Goal: Book appointment/travel/reservation

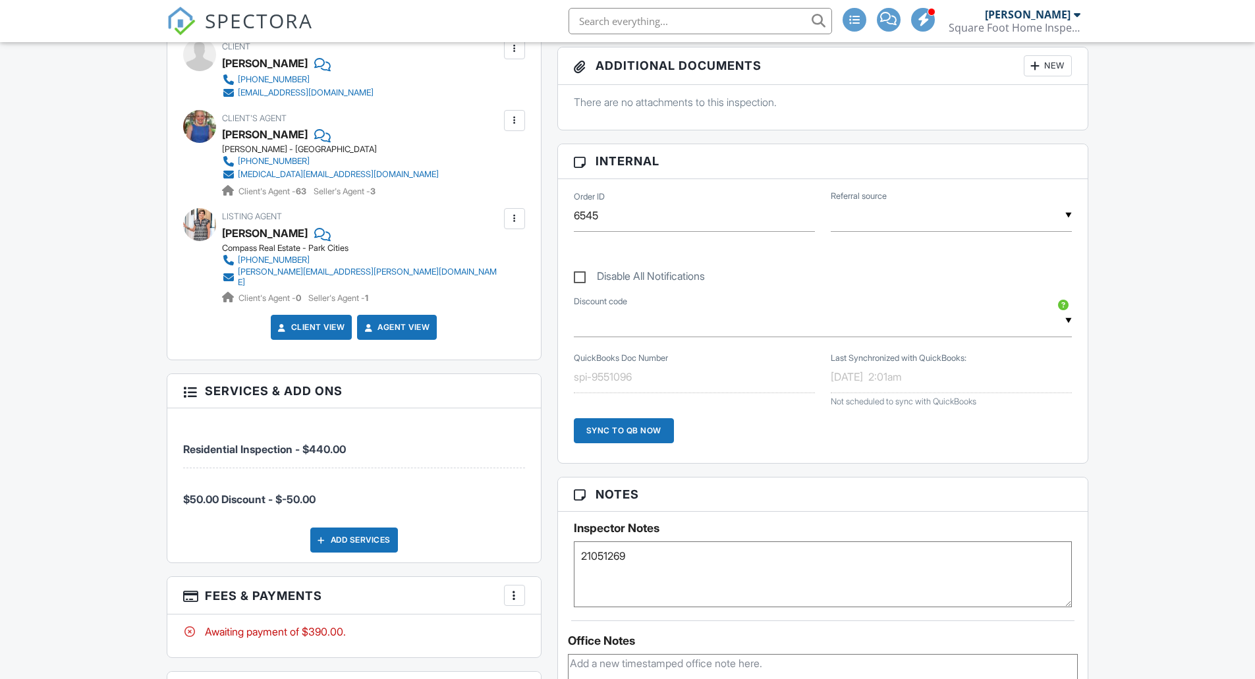
scroll to position [594, 0]
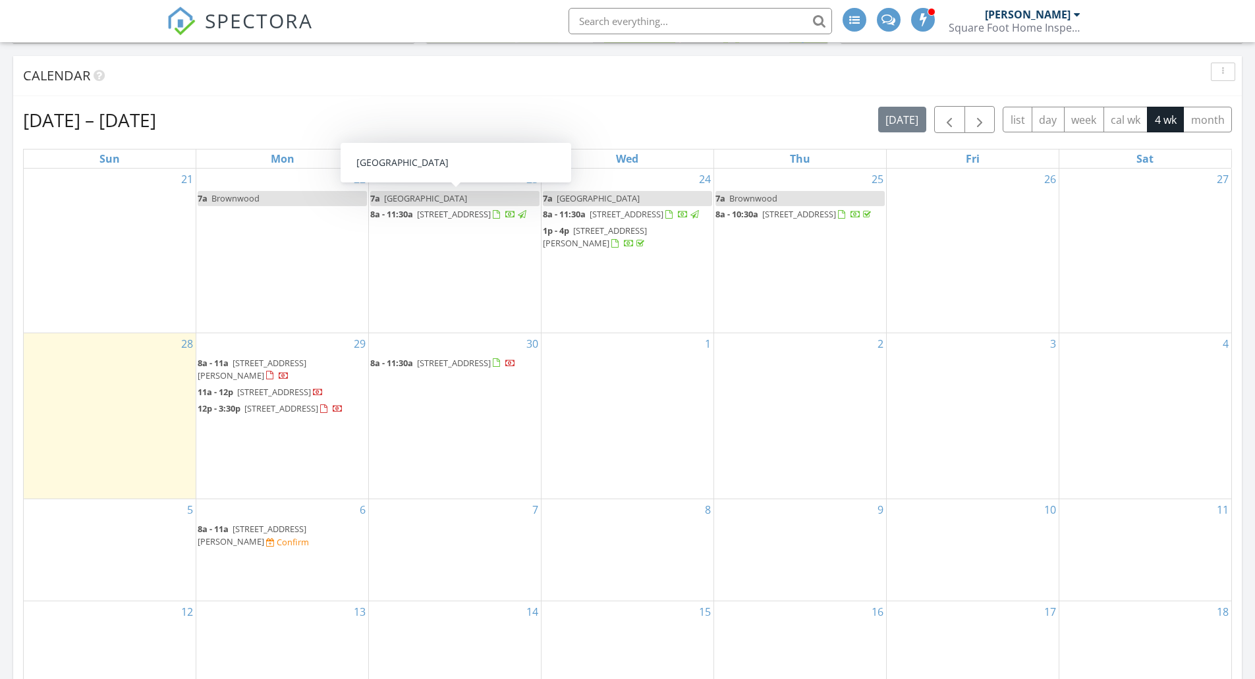
scroll to position [702, 0]
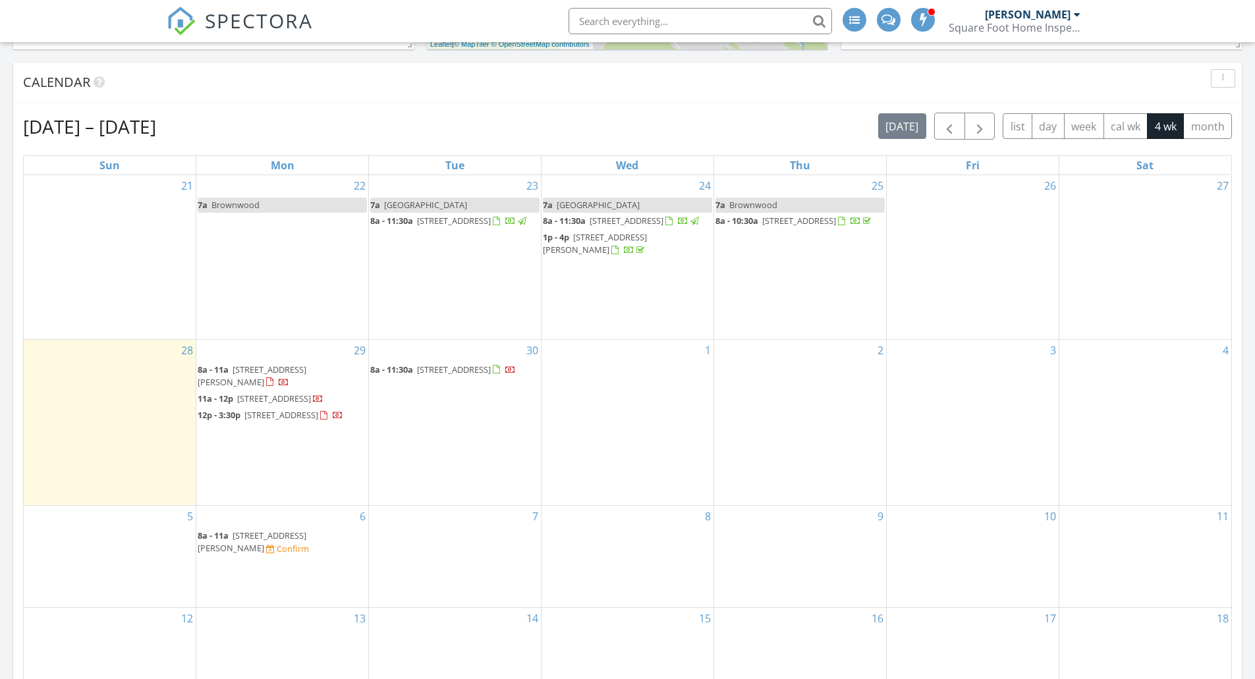
click at [902, 277] on div "26" at bounding box center [973, 257] width 172 height 164
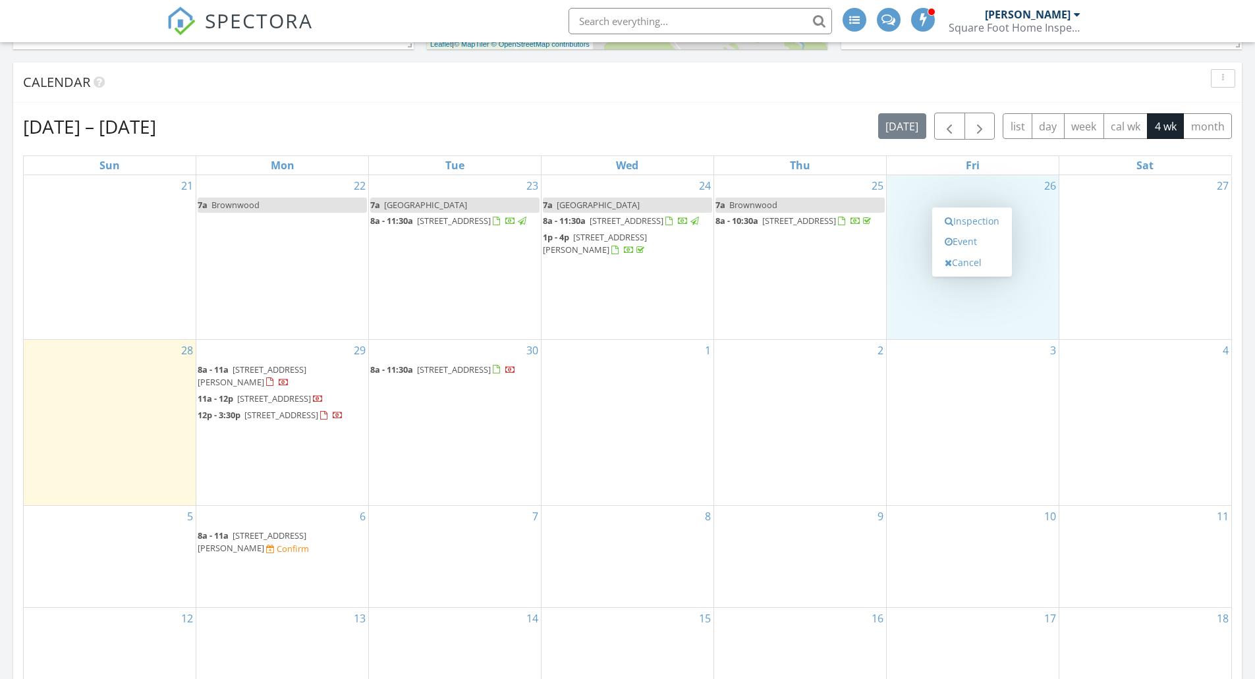
click at [902, 239] on link "Event" at bounding box center [972, 241] width 68 height 21
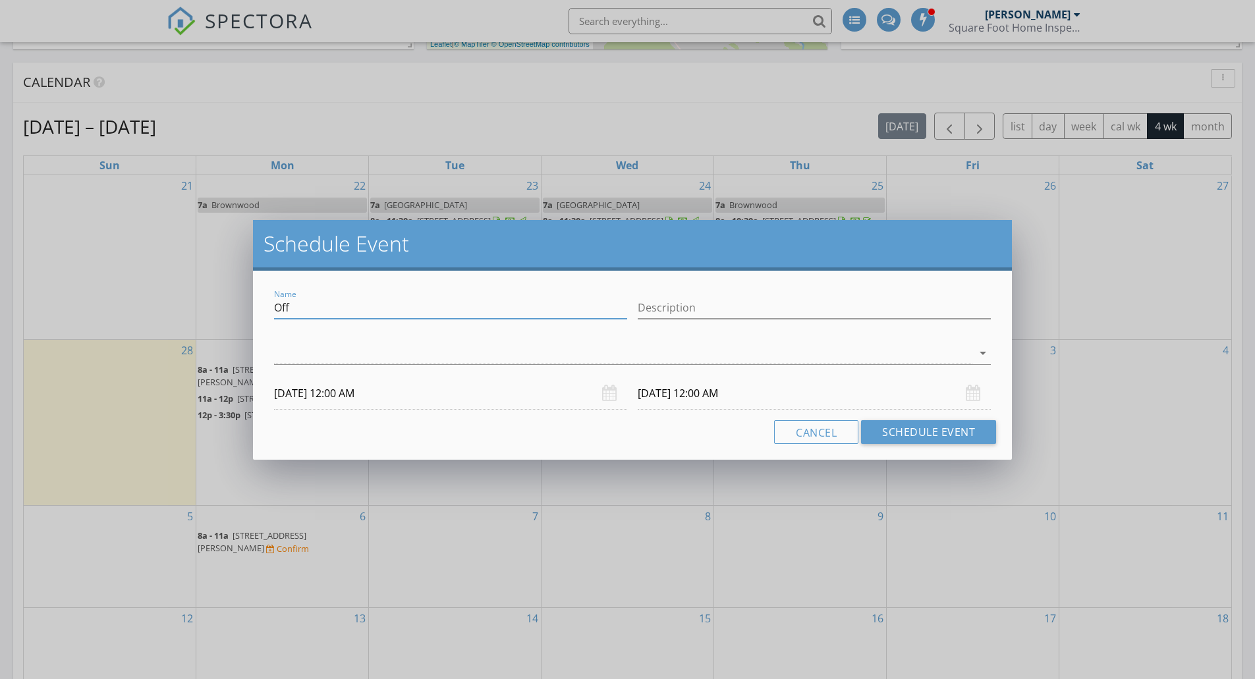
drag, startPoint x: 295, startPoint y: 304, endPoint x: 225, endPoint y: 308, distance: 70.6
click at [225, 308] on div "Schedule Event Name Off Description arrow_drop_down 09/26/2025 12:00 AM 09/27/2…" at bounding box center [627, 339] width 1255 height 679
type input "Flex Day"
click at [334, 366] on div "arrow_drop_down" at bounding box center [632, 360] width 717 height 35
click at [347, 358] on div at bounding box center [623, 354] width 698 height 22
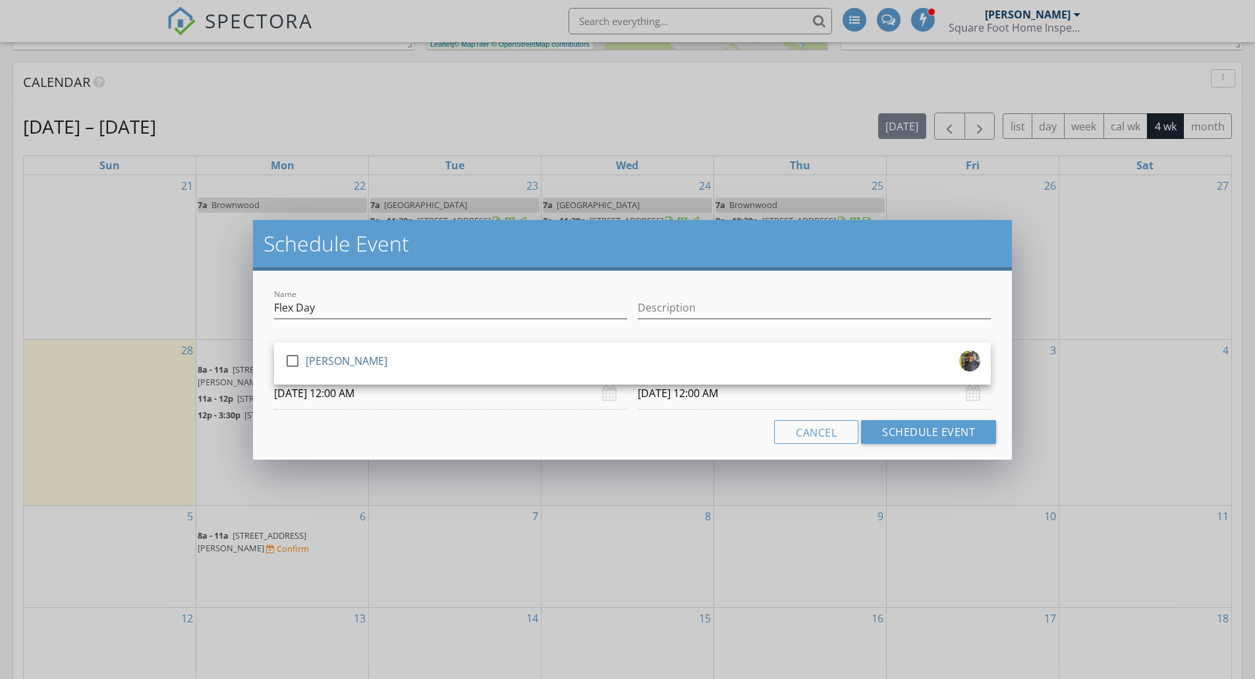
click at [295, 366] on div at bounding box center [292, 361] width 22 height 22
click at [342, 393] on input "09/26/2025 12:00 AM" at bounding box center [450, 394] width 353 height 32
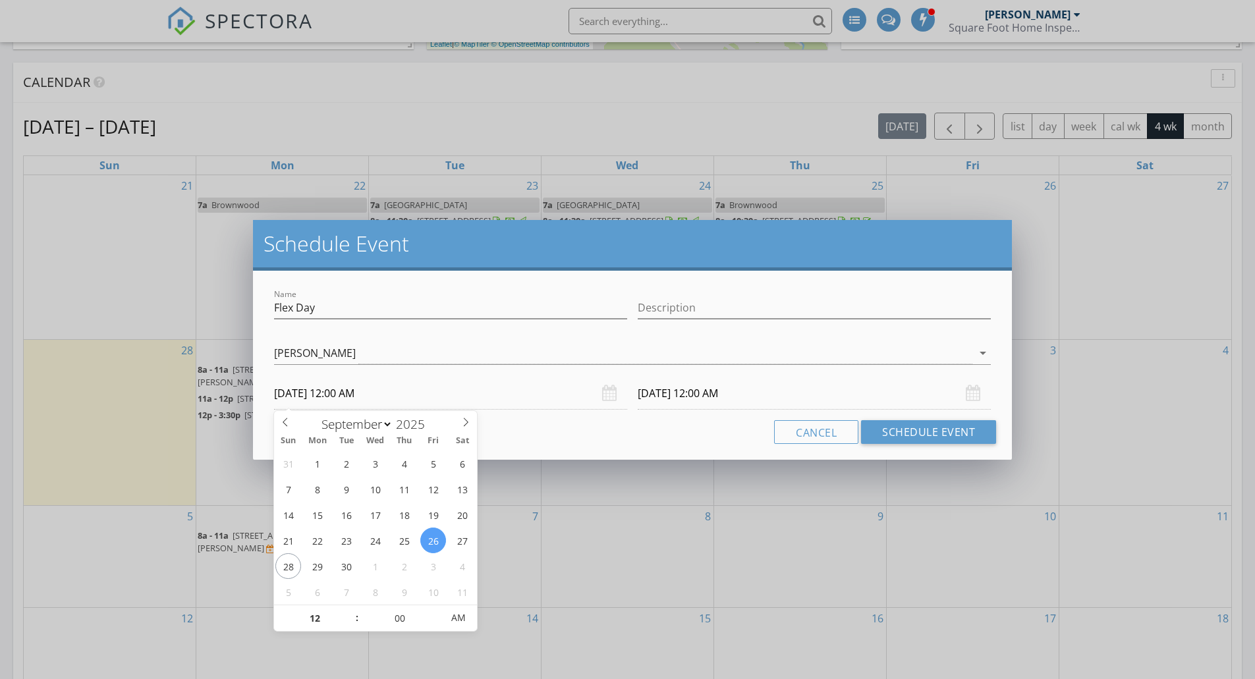
type input "01"
type input "09/26/2025 1:00 AM"
click at [349, 469] on span at bounding box center [350, 611] width 9 height 13
type input "02"
type input "09/26/2025 2:00 AM"
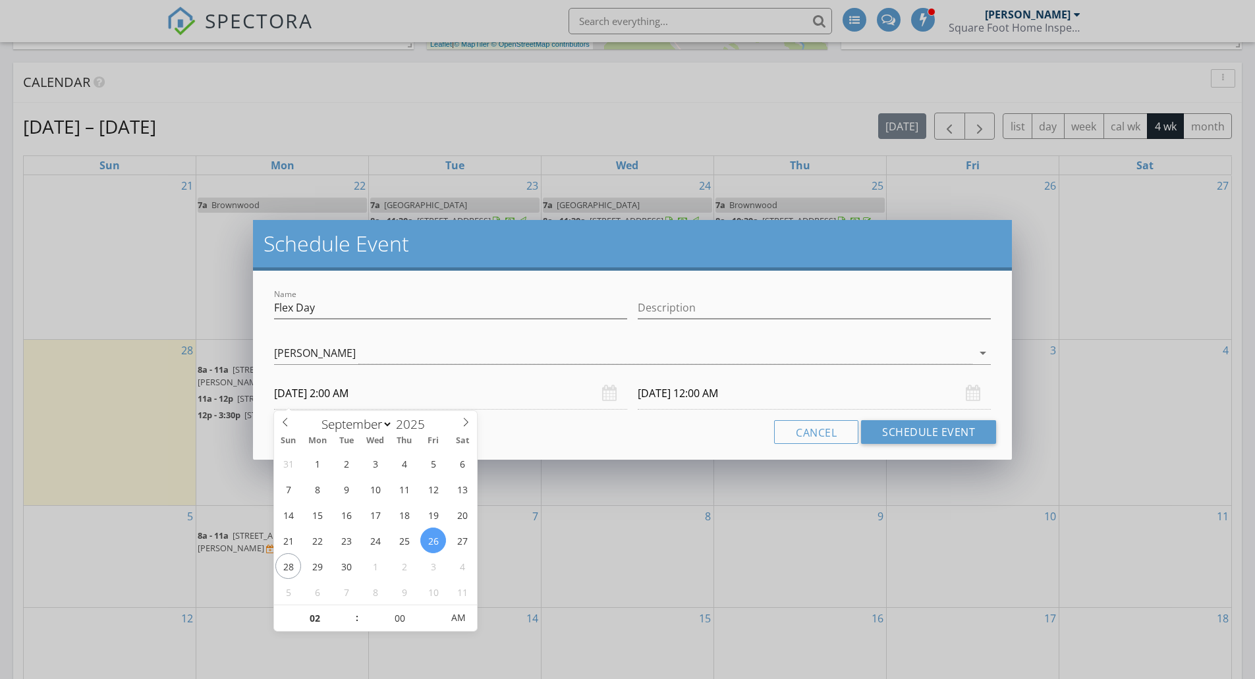
click at [349, 469] on span at bounding box center [350, 611] width 9 height 13
type input "03"
type input "09/26/2025 3:00 AM"
type input "09/27/2025 2:00 AM"
click at [349, 469] on span at bounding box center [350, 611] width 9 height 13
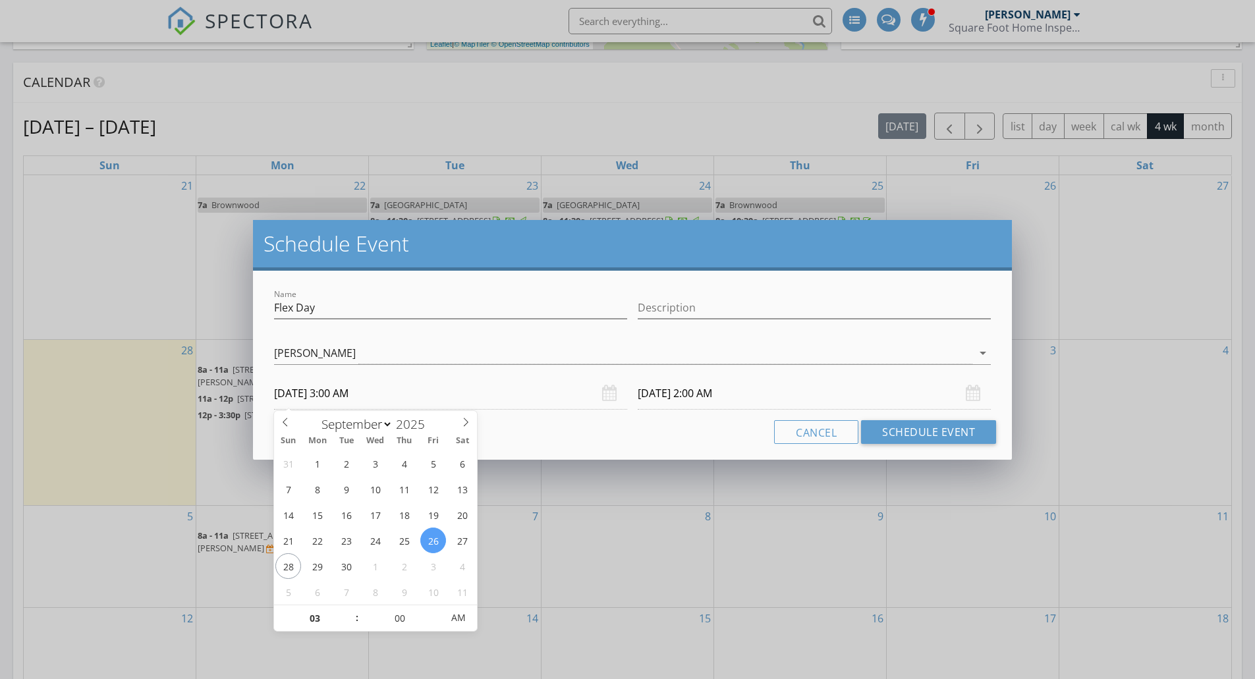
type input "04"
type input "09/26/2025 4:00 AM"
click at [349, 469] on span at bounding box center [350, 611] width 9 height 13
type input "09/27/2025 4:00 AM"
type input "05"
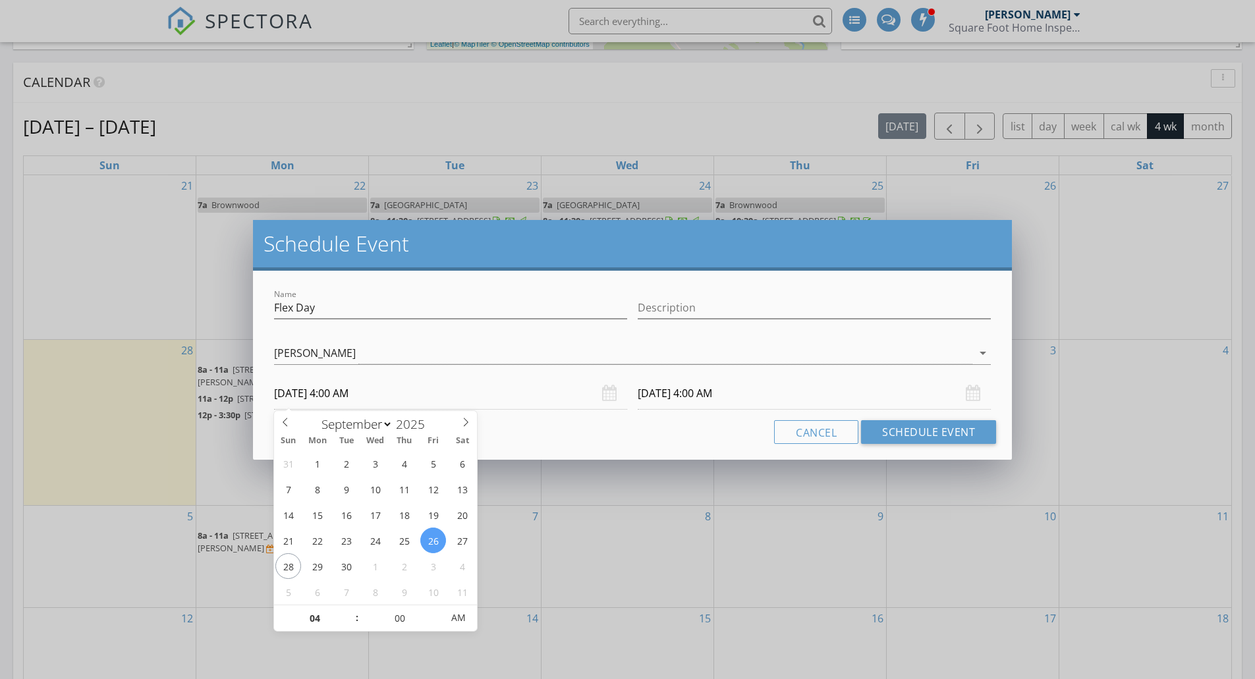
type input "09/26/2025 5:00 AM"
click at [349, 469] on span at bounding box center [350, 611] width 9 height 13
type input "09/27/2025 5:00 AM"
type input "06"
type input "09/26/2025 6:00 AM"
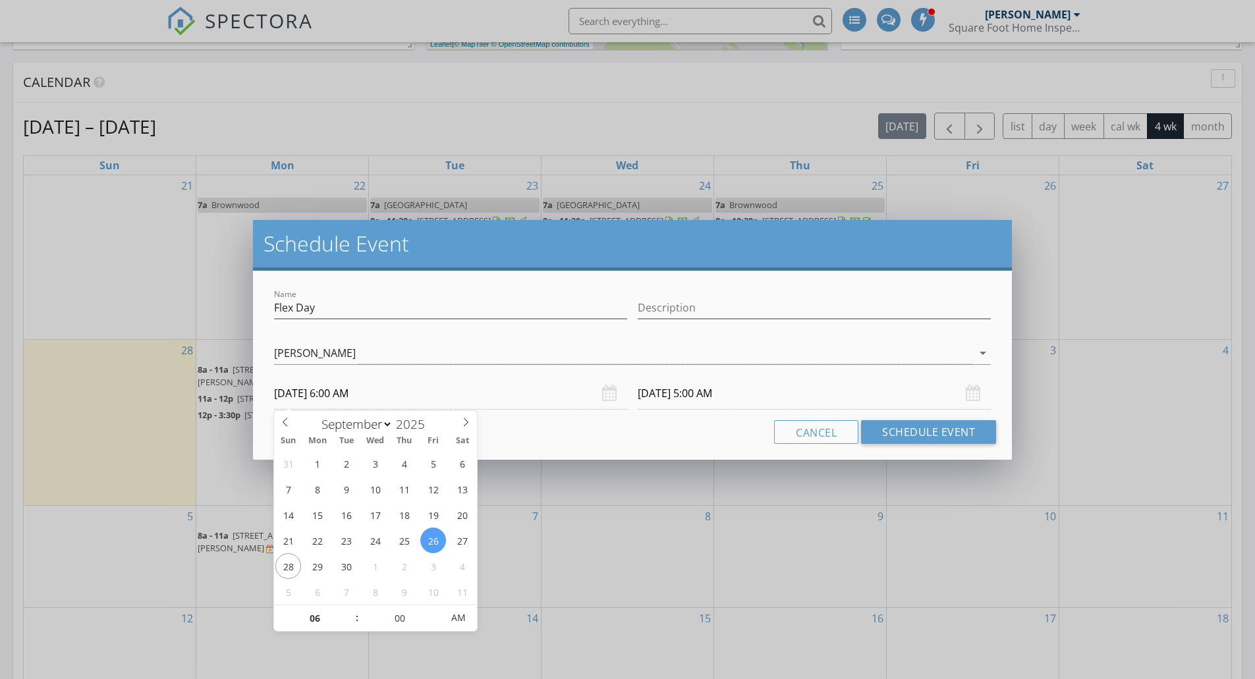
click at [349, 469] on span at bounding box center [350, 611] width 9 height 13
type input "09/27/2025 6:00 AM"
type input "07"
type input "09/26/2025 7:00 AM"
click at [349, 469] on span at bounding box center [350, 611] width 9 height 13
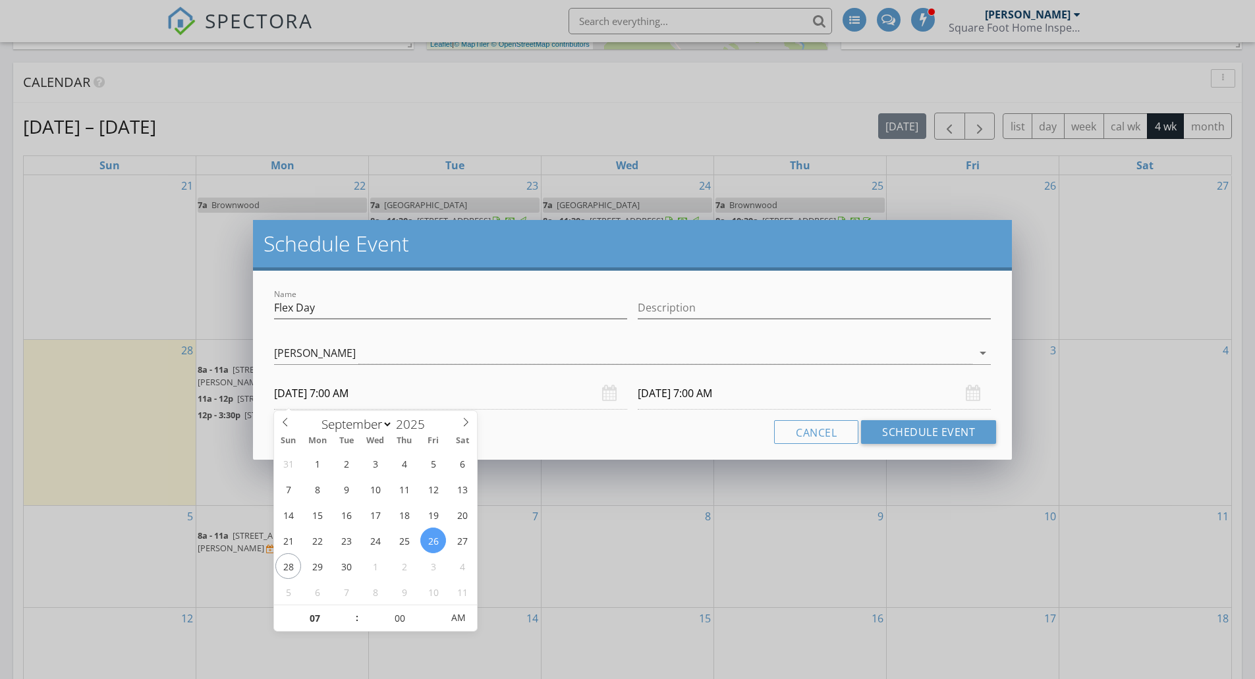
click at [714, 390] on input "09/27/2025 7:00 AM" at bounding box center [814, 394] width 353 height 32
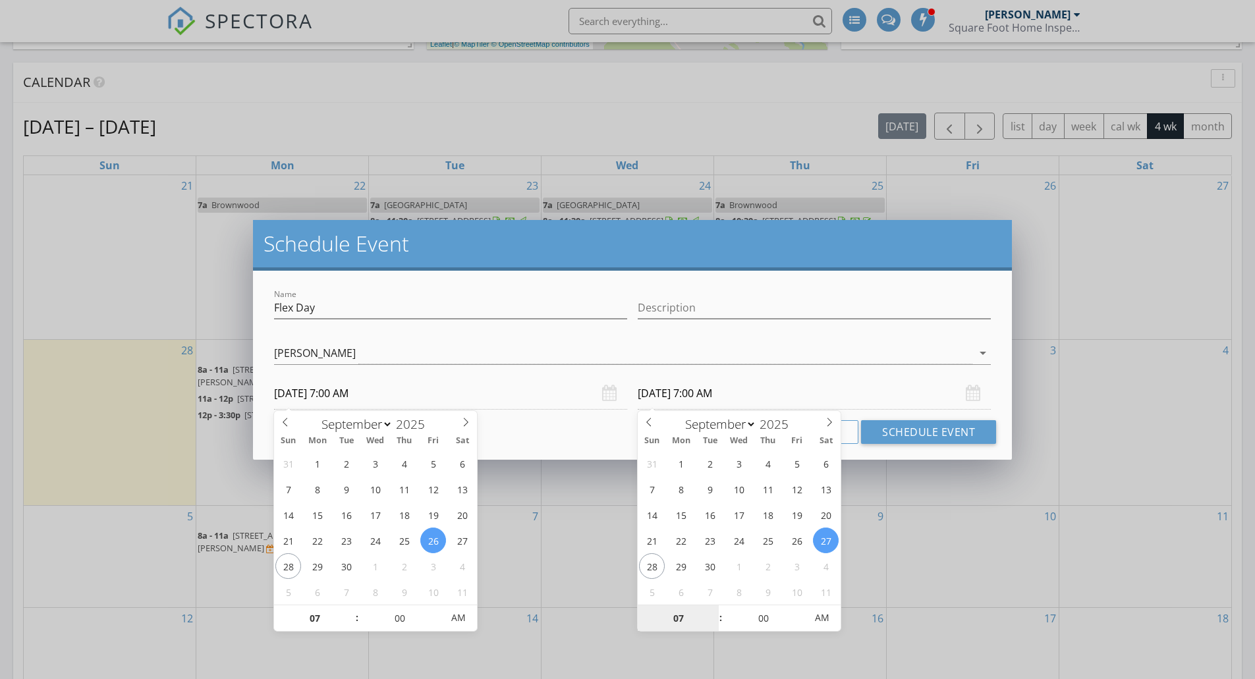
type input "09/26/2025 7:00 AM"
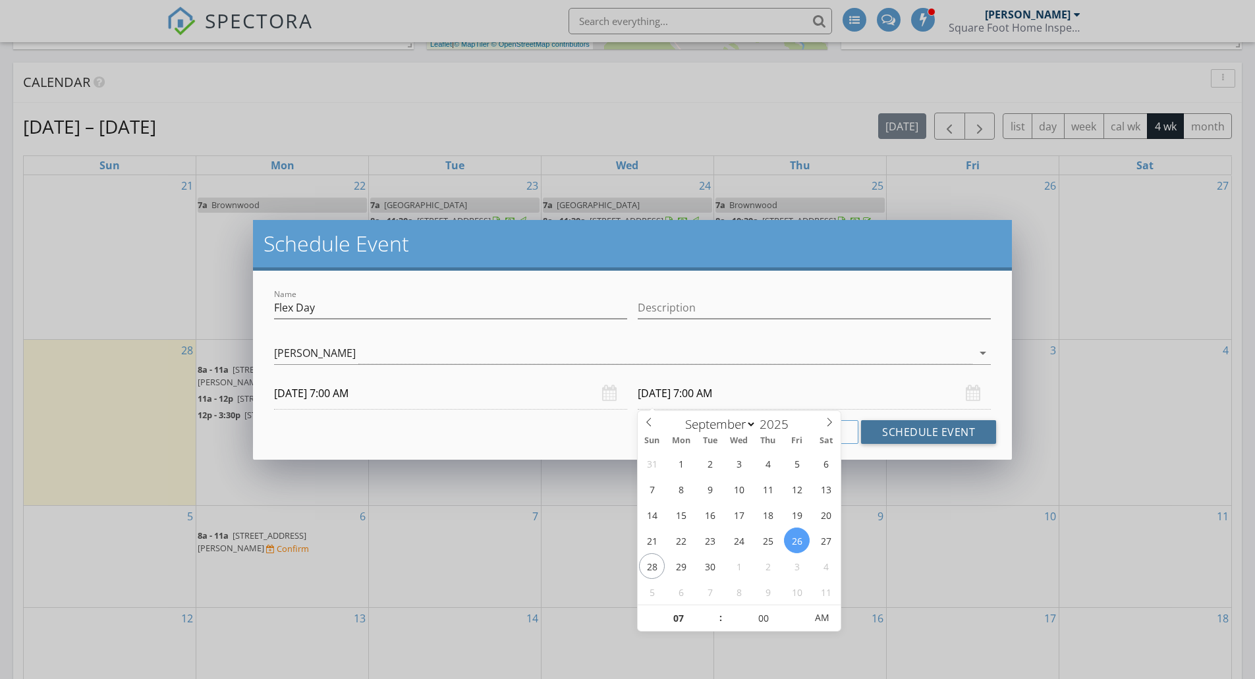
click at [902, 437] on button "Schedule Event" at bounding box center [928, 432] width 135 height 24
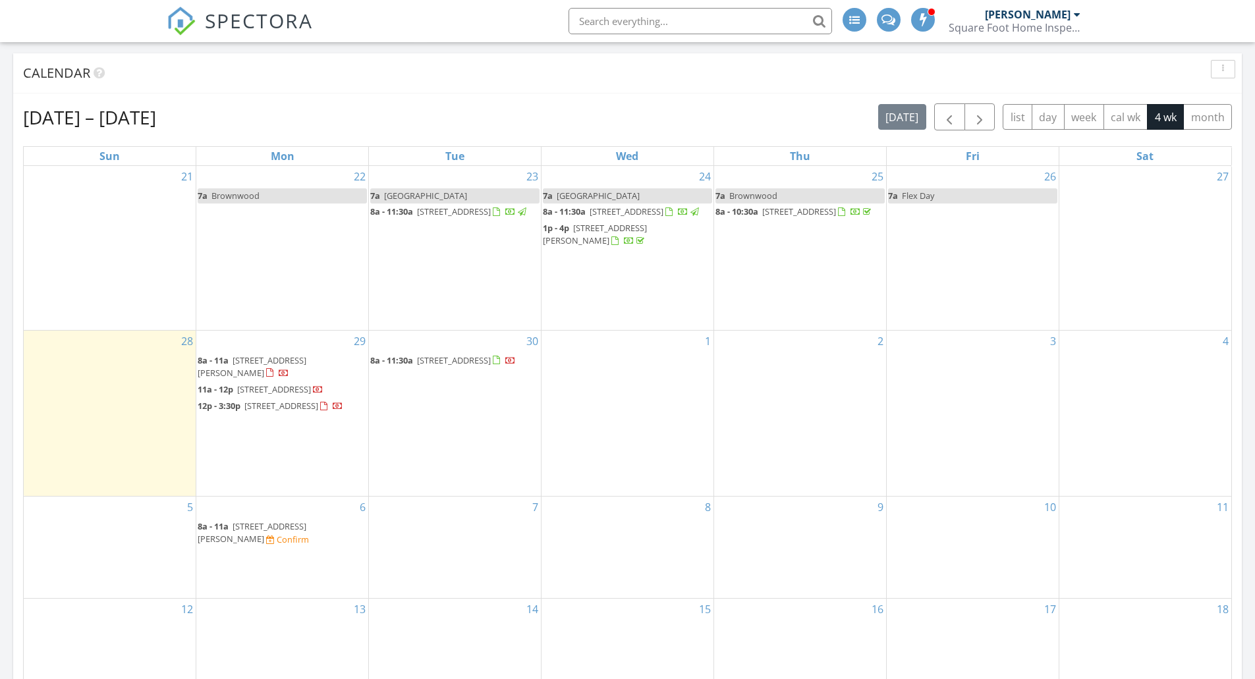
scroll to position [717, 0]
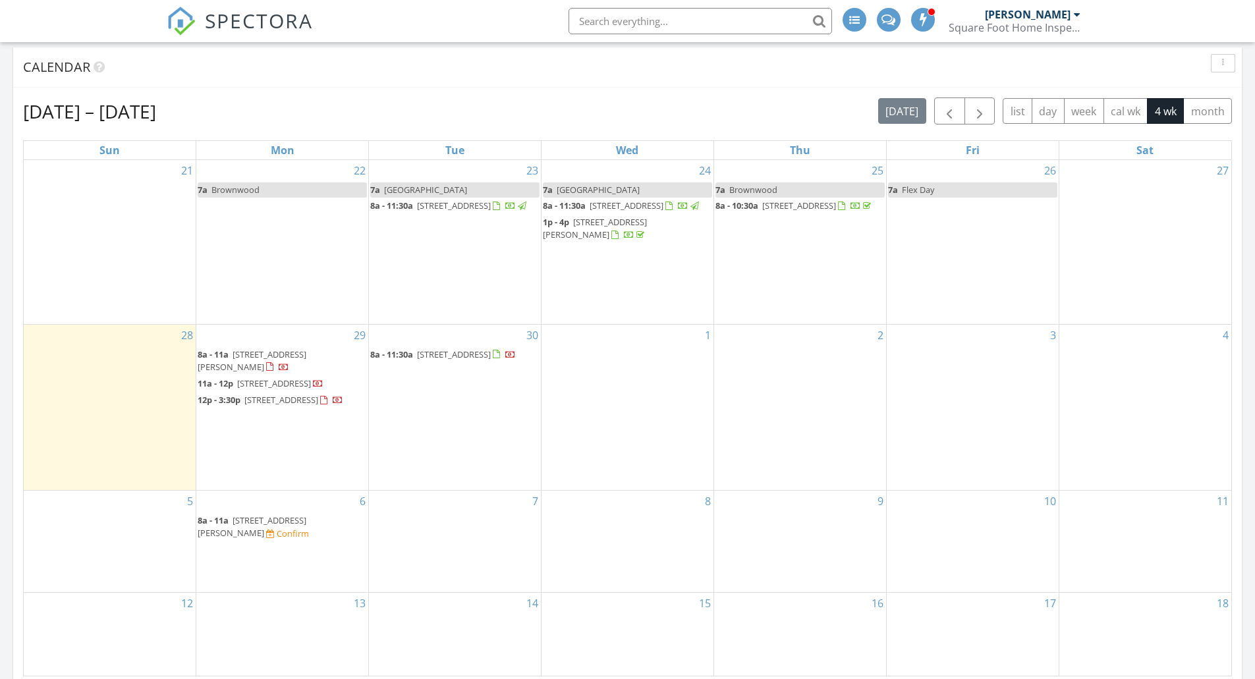
click at [331, 469] on div "6 8a - 11a 4956 Hitching Post Dr, Crowley 76036 Confirm" at bounding box center [282, 541] width 172 height 101
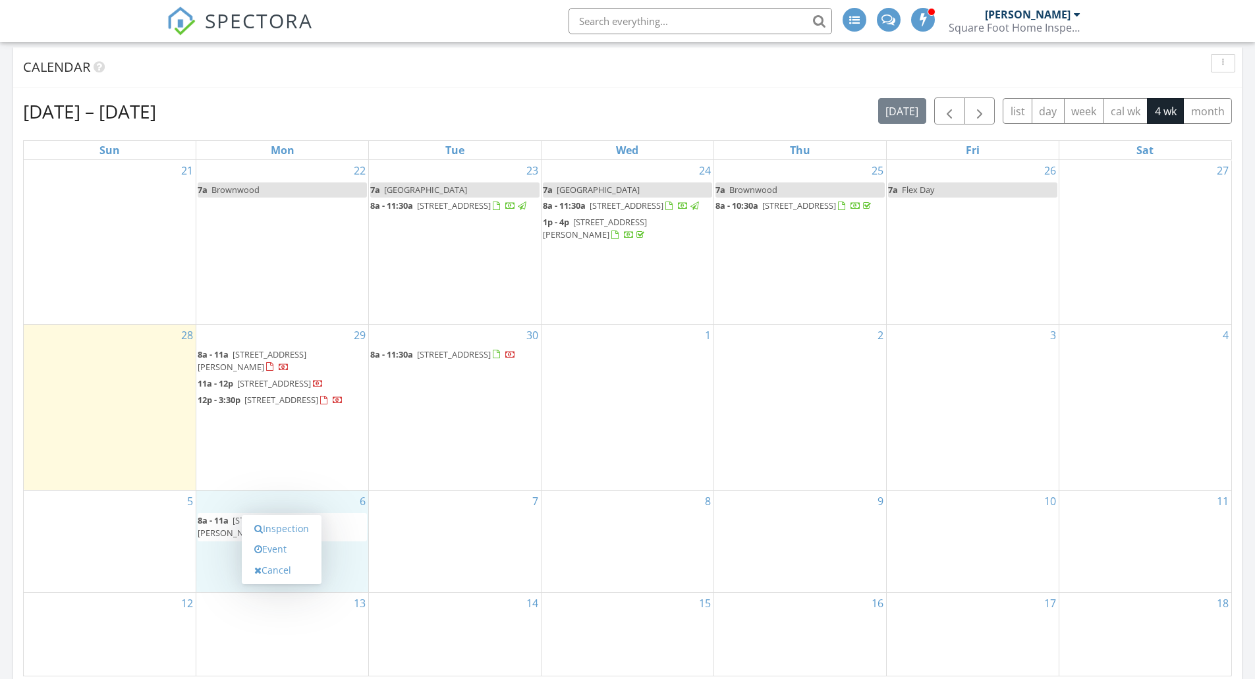
click at [298, 469] on link "Event" at bounding box center [282, 549] width 68 height 21
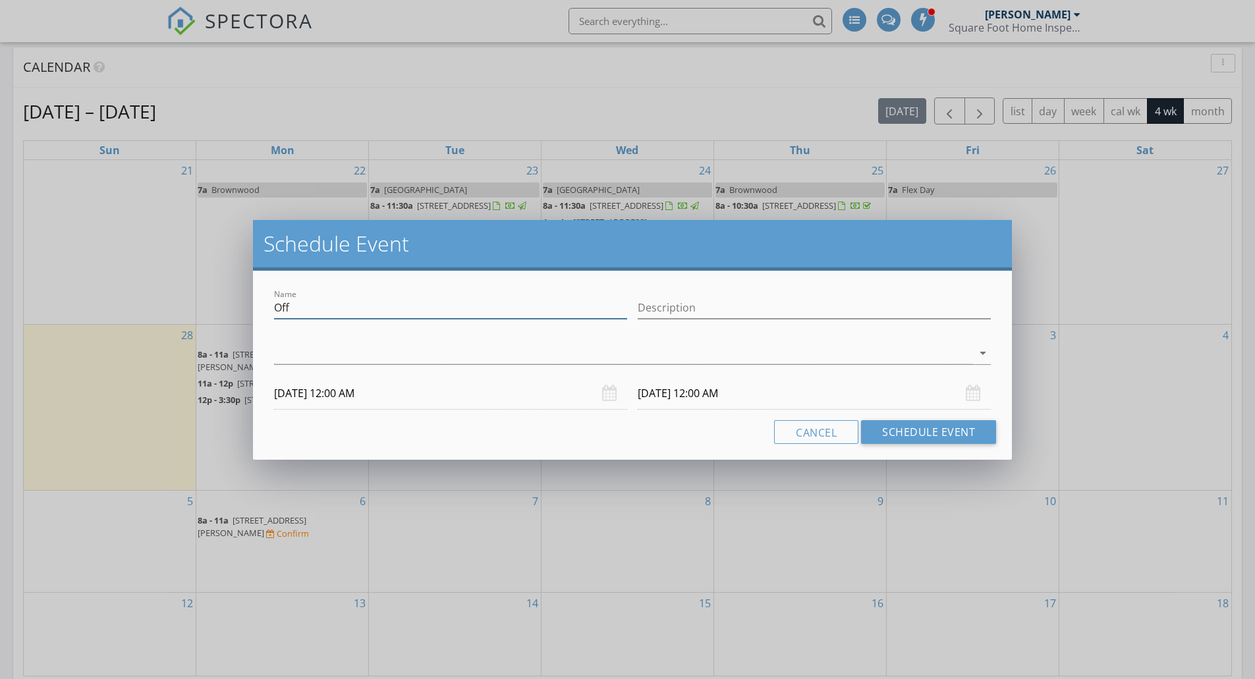
click at [197, 312] on div "Schedule Event Name Off Description arrow_drop_down 10/06/2025 12:00 AM 10/07/2…" at bounding box center [627, 339] width 1255 height 679
type input "Fort Worth"
click at [399, 359] on div at bounding box center [623, 354] width 698 height 22
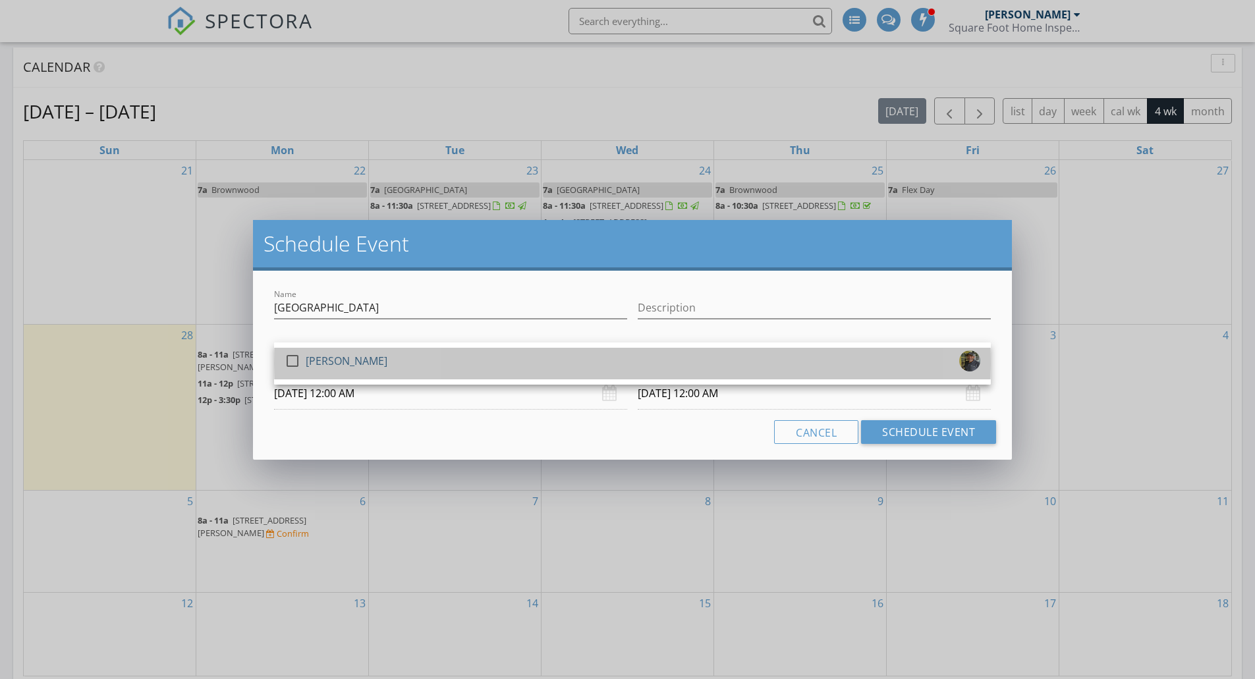
click at [369, 366] on div "[PERSON_NAME]" at bounding box center [347, 361] width 82 height 21
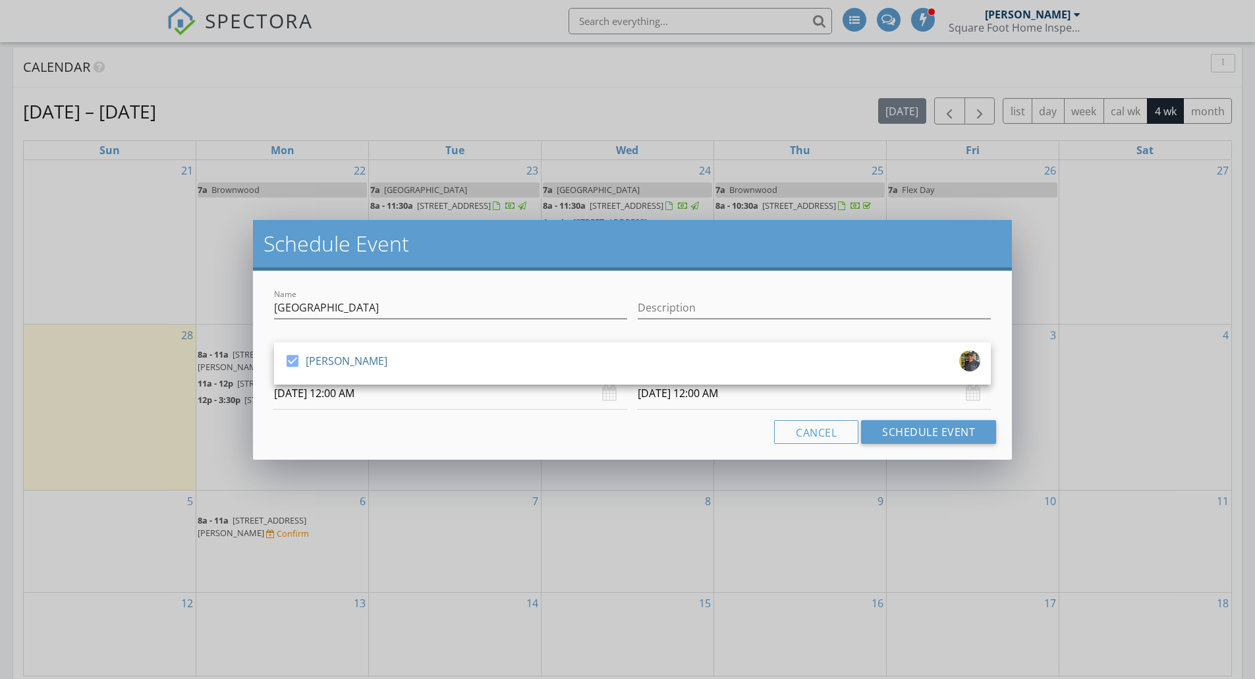
click at [489, 393] on input "10/06/2025 12:00 AM" at bounding box center [450, 394] width 353 height 32
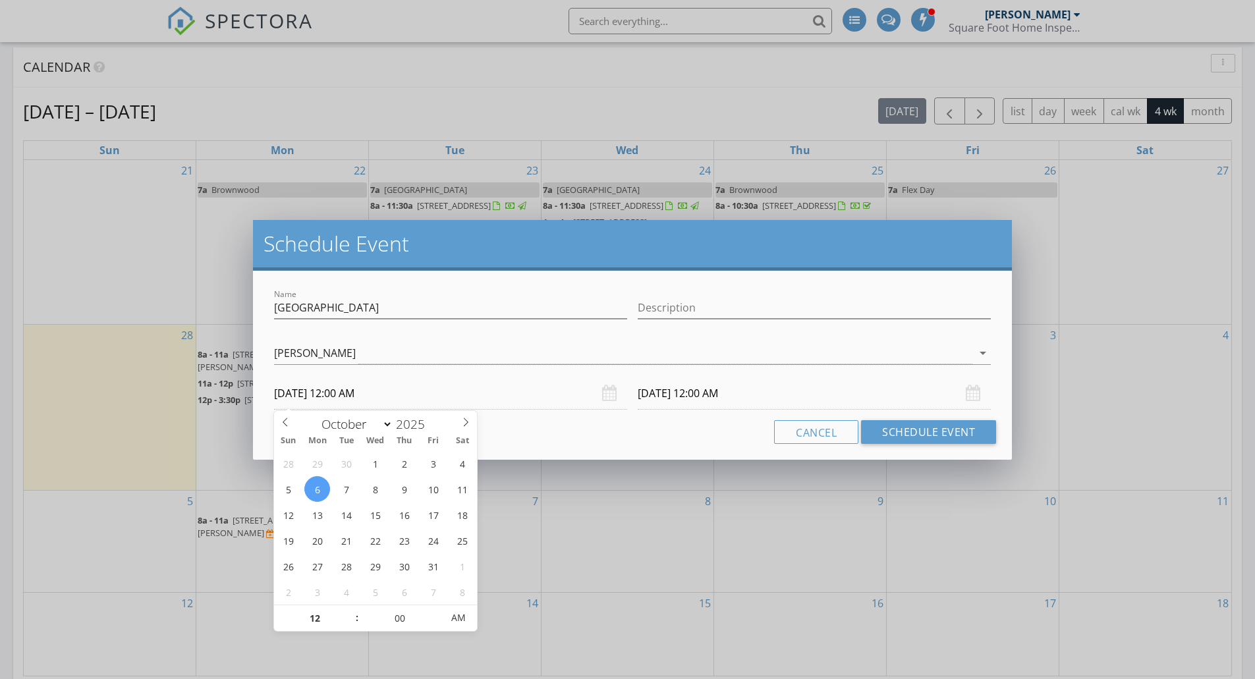
type input "01"
type input "10/06/2025 1:00 AM"
click at [351, 469] on span at bounding box center [350, 611] width 9 height 13
type input "02"
type input "10/06/2025 2:00 AM"
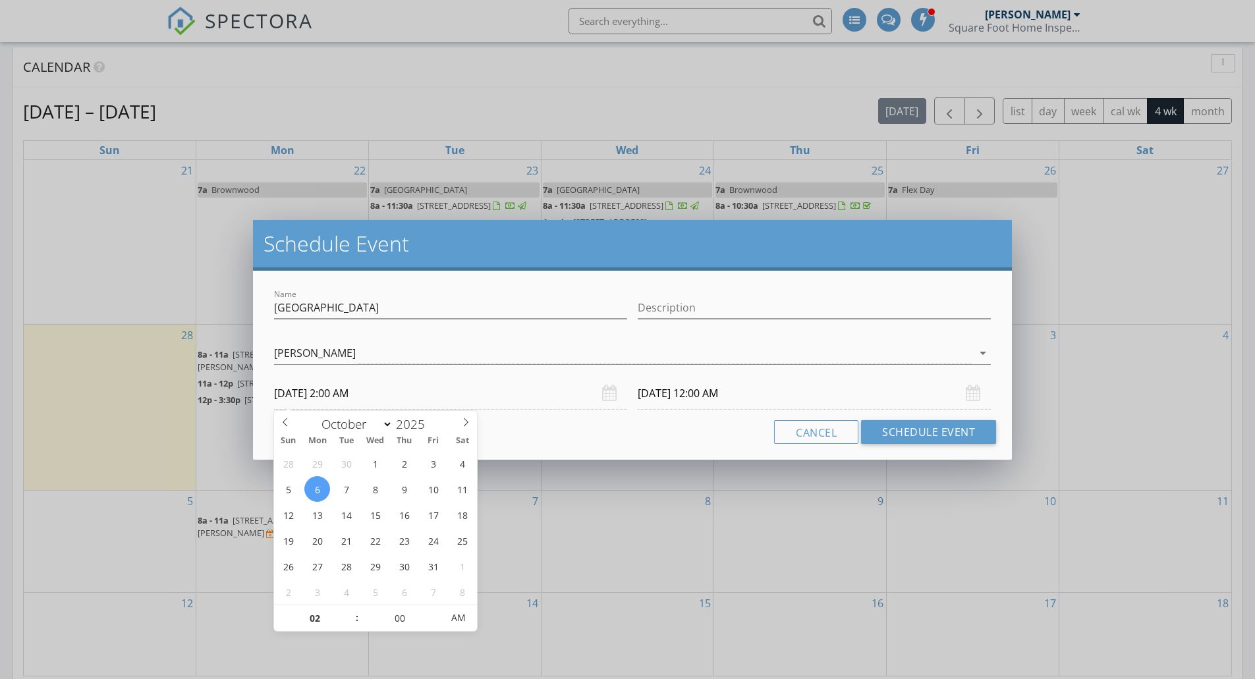
click at [351, 469] on span at bounding box center [350, 611] width 9 height 13
type input "03"
type input "10/06/2025 3:00 AM"
click at [351, 469] on span at bounding box center [350, 611] width 9 height 13
type input "04"
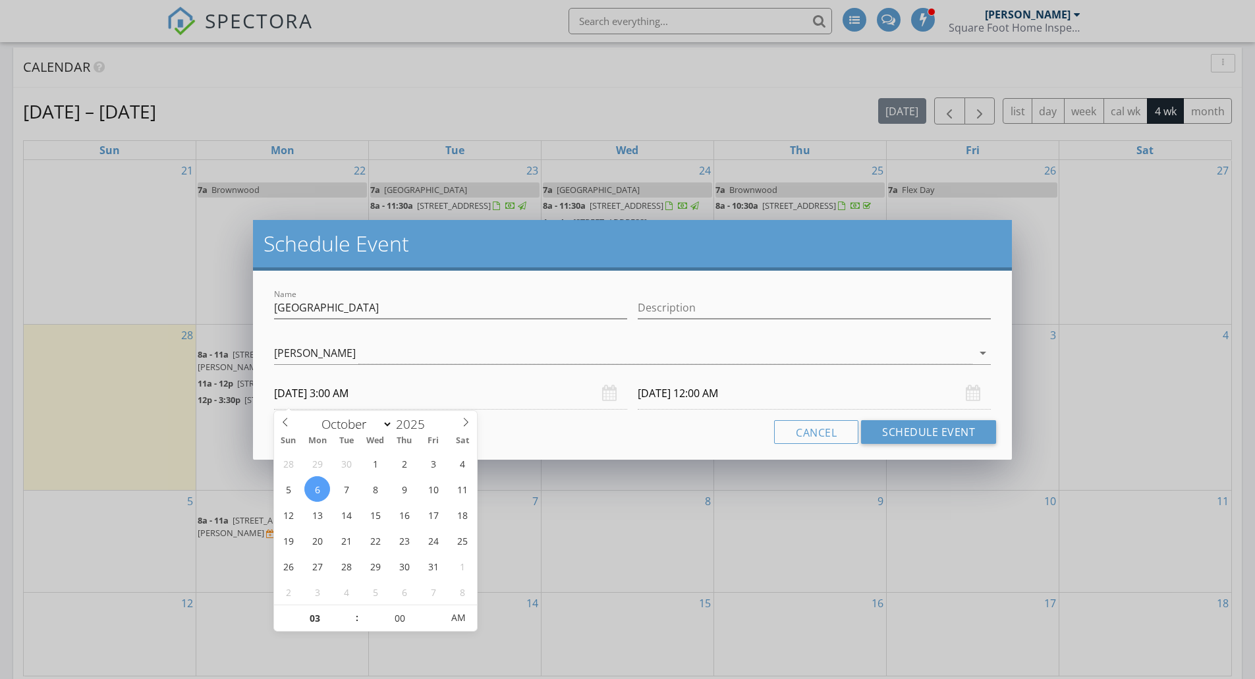
type input "10/06/2025 4:00 AM"
click at [351, 469] on span at bounding box center [350, 611] width 9 height 13
type input "10/07/2025 4:00 AM"
type input "05"
type input "10/06/2025 5:00 AM"
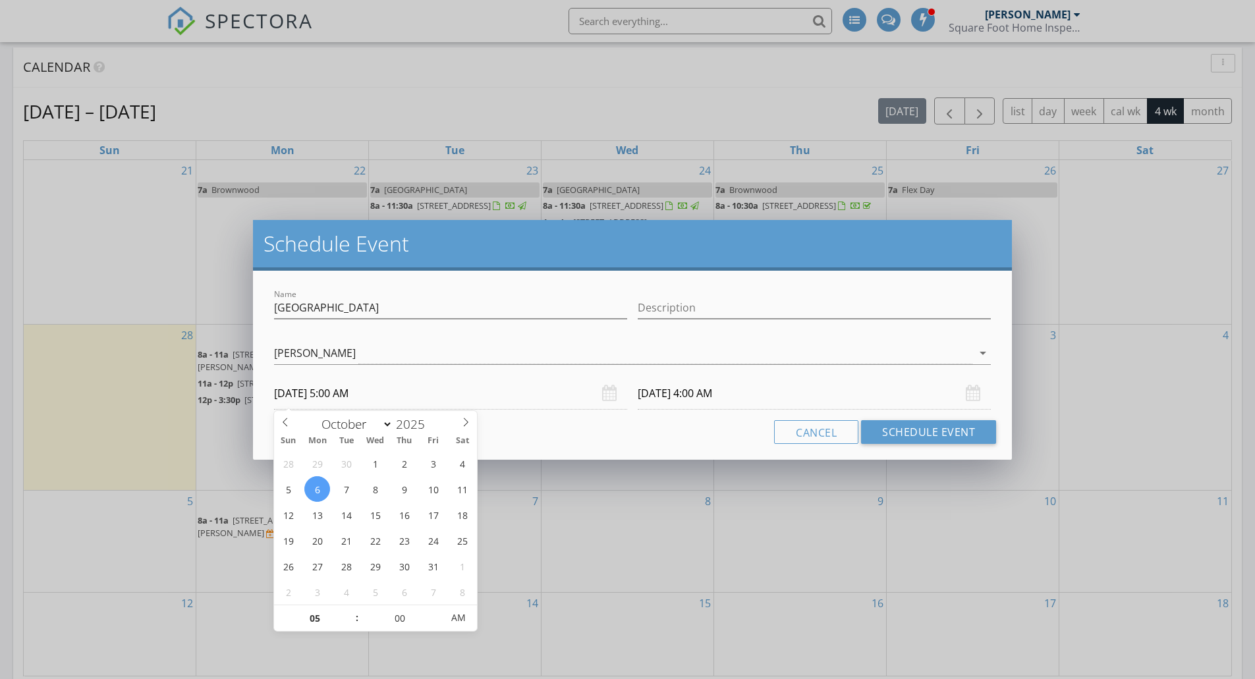
click at [351, 469] on span at bounding box center [350, 611] width 9 height 13
type input "10/07/2025 5:00 AM"
type input "06"
type input "10/06/2025 6:00 AM"
click at [351, 469] on span at bounding box center [350, 611] width 9 height 13
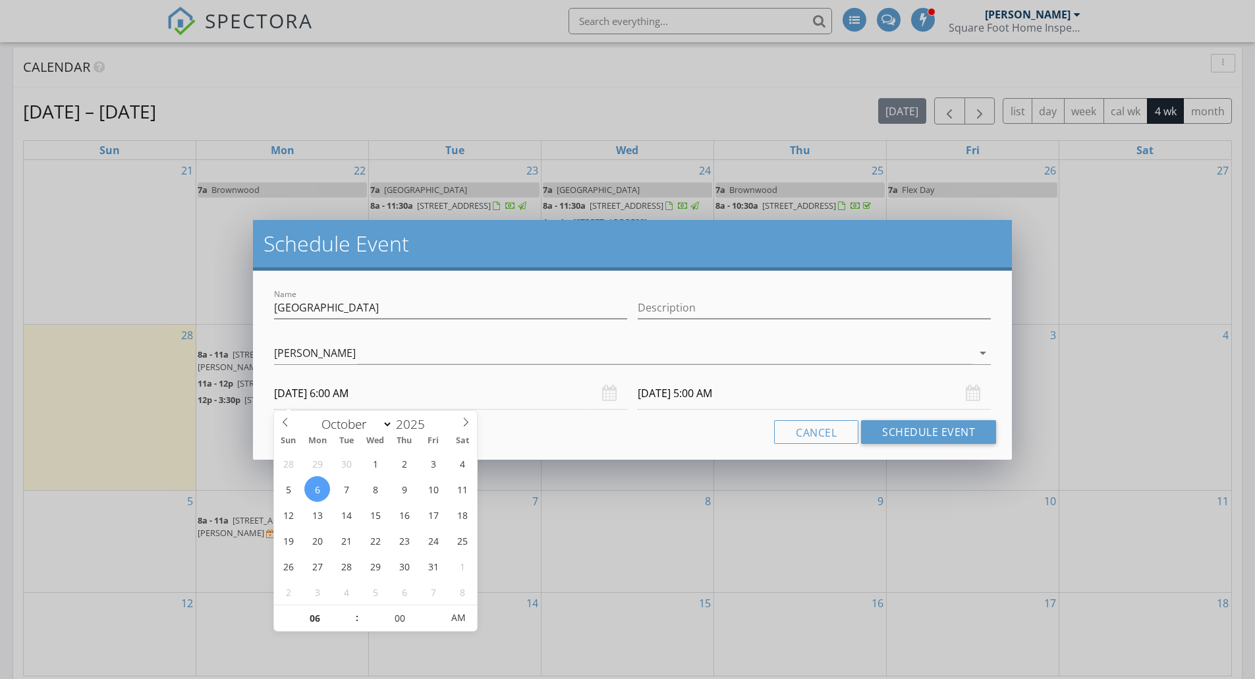
type input "10/07/2025 6:00 AM"
type input "07"
type input "10/06/2025 7:00 AM"
click at [351, 469] on span at bounding box center [350, 611] width 9 height 13
type input "10/07/2025 7:00 AM"
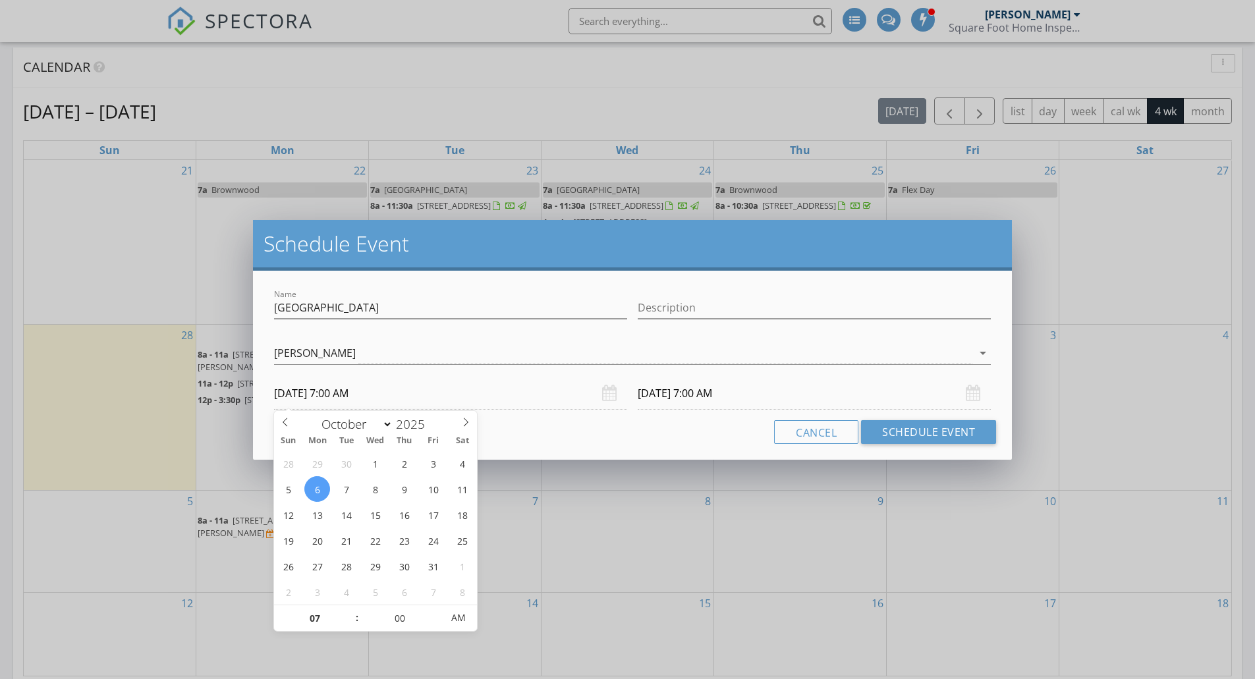
type input "10/06/2025 7:00 PM"
type input "10/07/2025 7:00 PM"
click at [461, 469] on span "AM" at bounding box center [458, 618] width 36 height 26
type input "10/06/2025 7:00 AM"
click at [456, 469] on span "PM" at bounding box center [458, 618] width 36 height 26
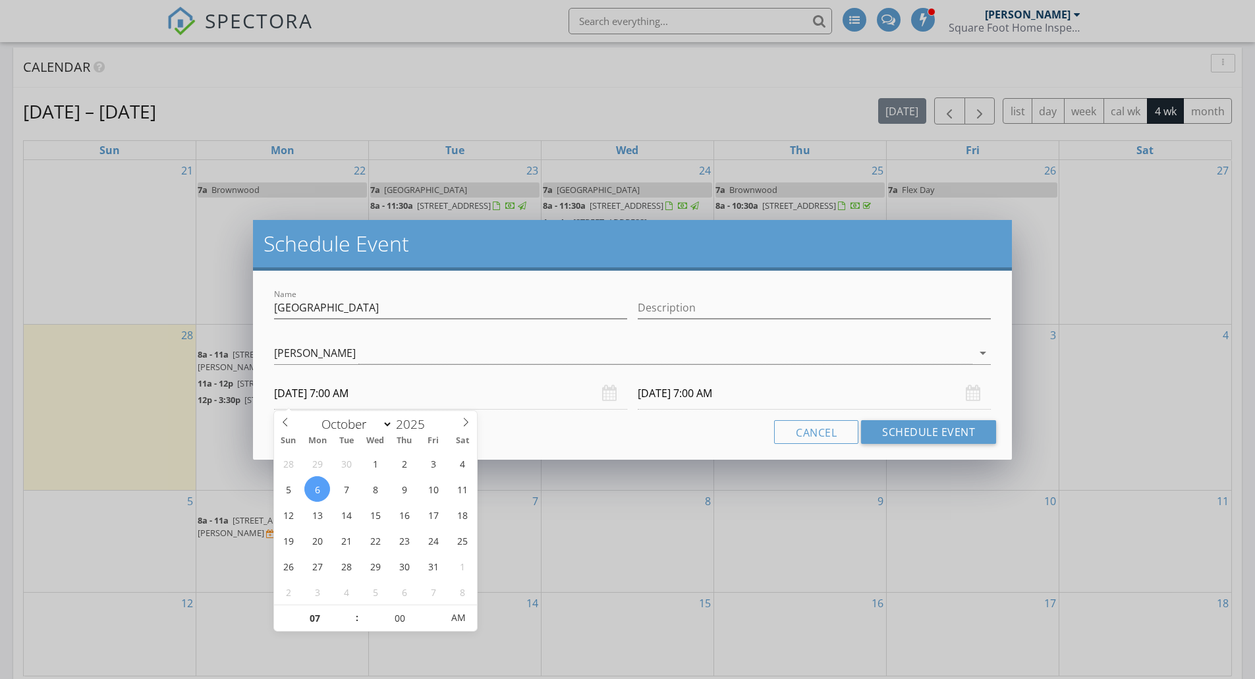
click at [686, 397] on input "10/07/2025 7:00 AM" at bounding box center [814, 394] width 353 height 32
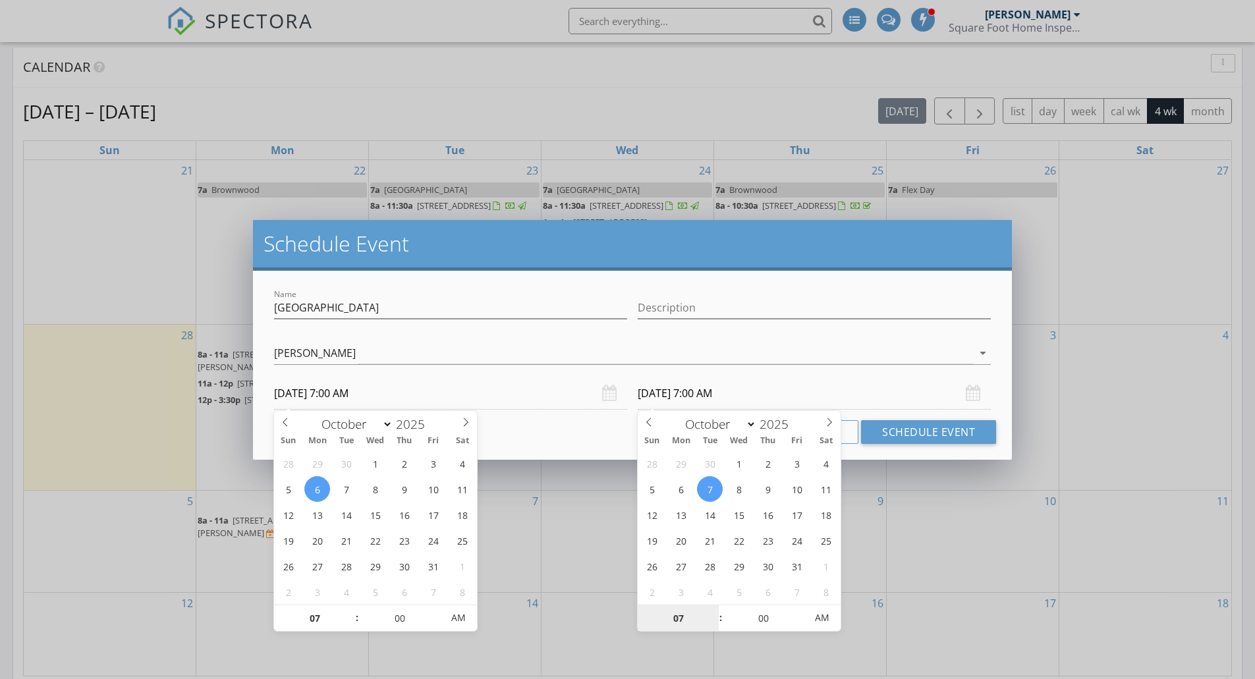
type input "10/06/2025 7:00 AM"
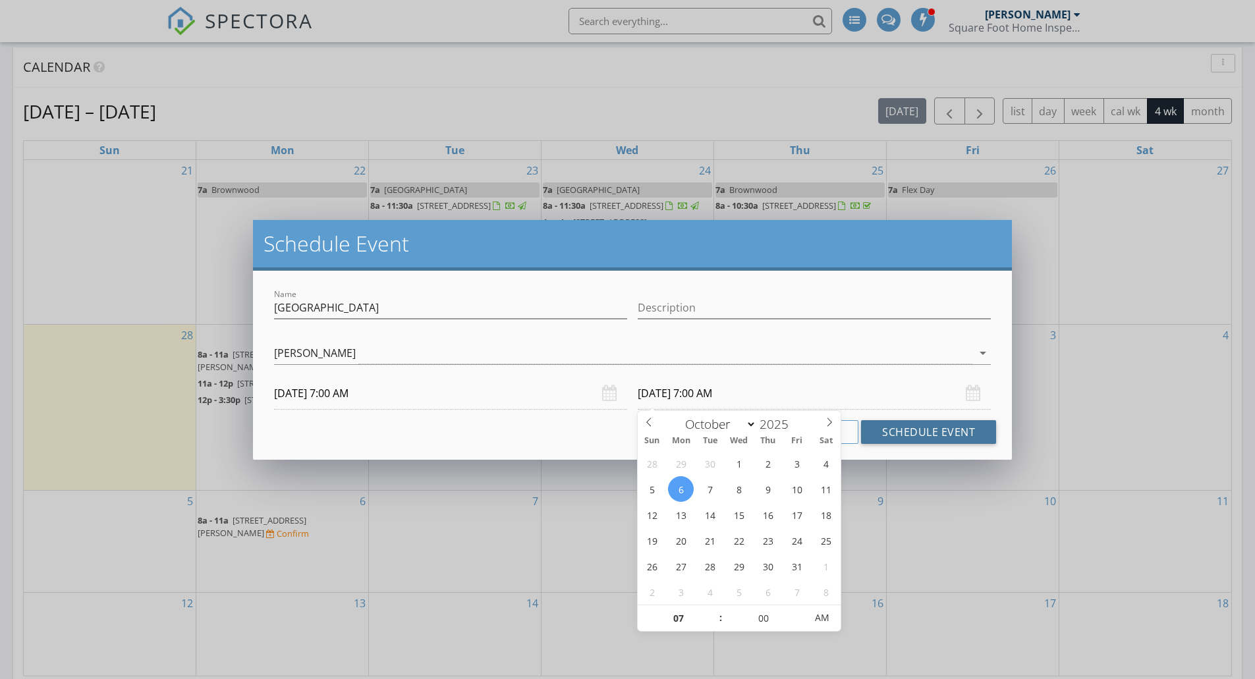
click at [902, 433] on button "Schedule Event" at bounding box center [928, 432] width 135 height 24
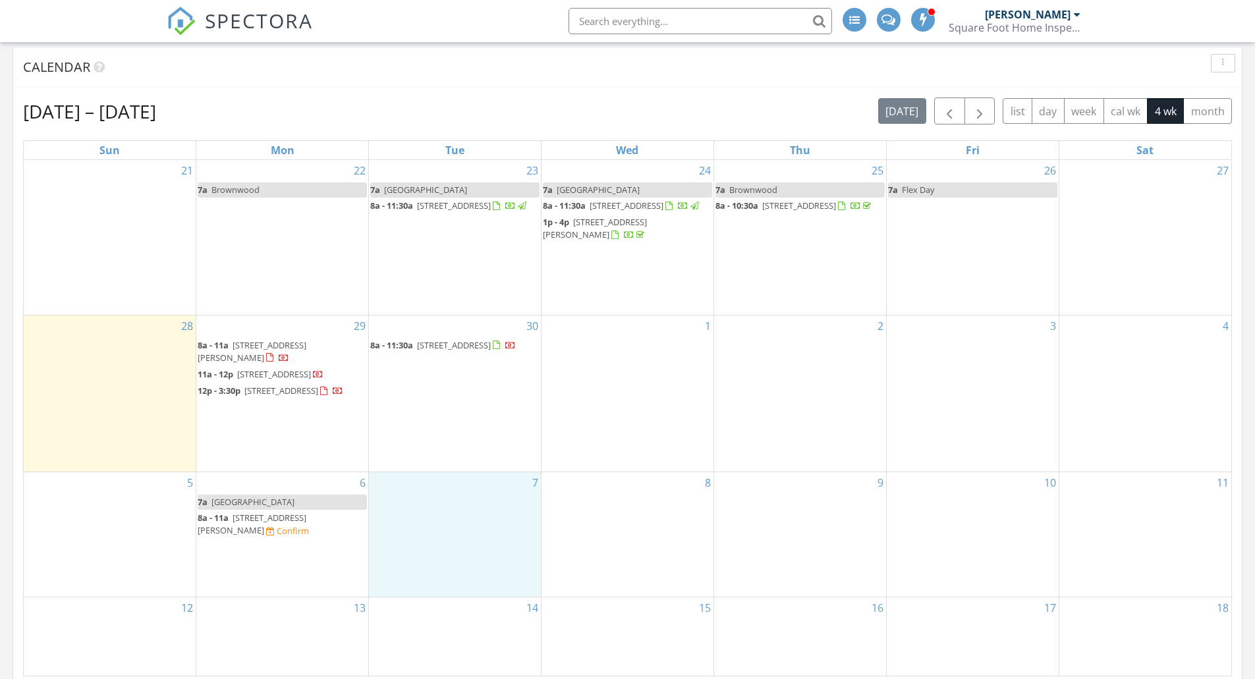
click at [484, 469] on div "7" at bounding box center [455, 534] width 172 height 125
click at [462, 469] on link "Event" at bounding box center [454, 509] width 68 height 21
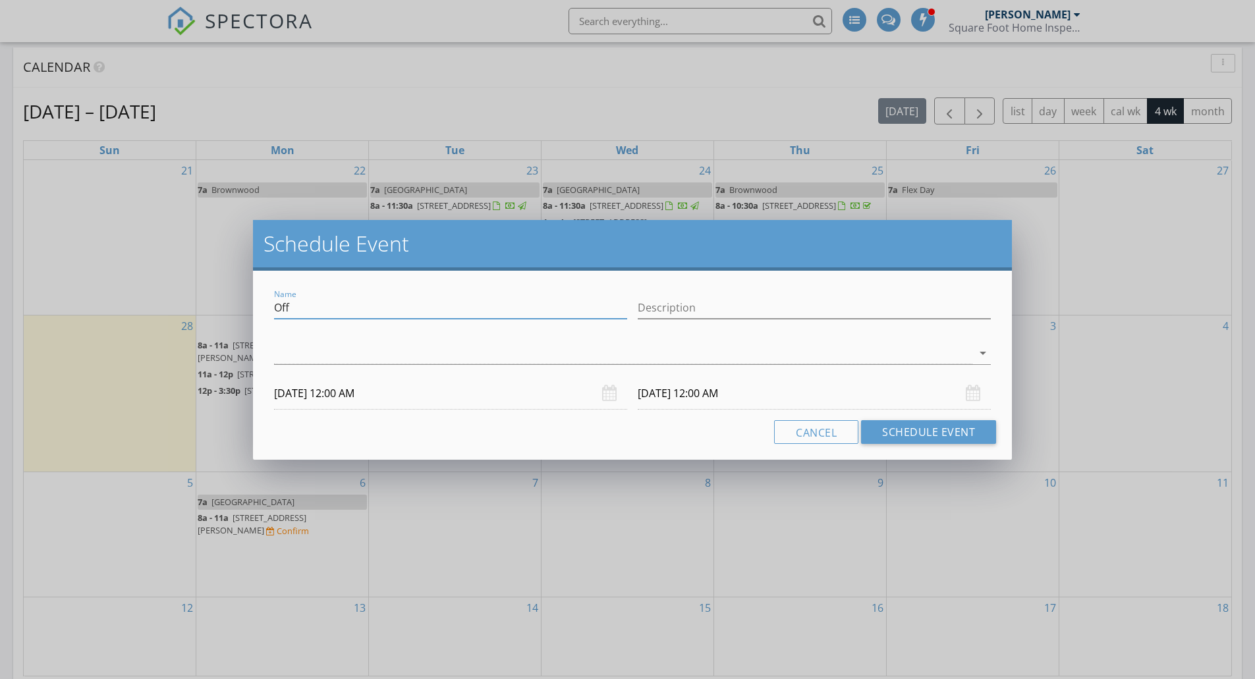
drag, startPoint x: 246, startPoint y: 312, endPoint x: 210, endPoint y: 313, distance: 36.3
click at [210, 313] on div "Schedule Event Name Off Description arrow_drop_down 10/07/2025 12:00 AM 10/08/2…" at bounding box center [627, 339] width 1255 height 679
type input "Fort Worth"
click at [285, 347] on div at bounding box center [623, 354] width 698 height 22
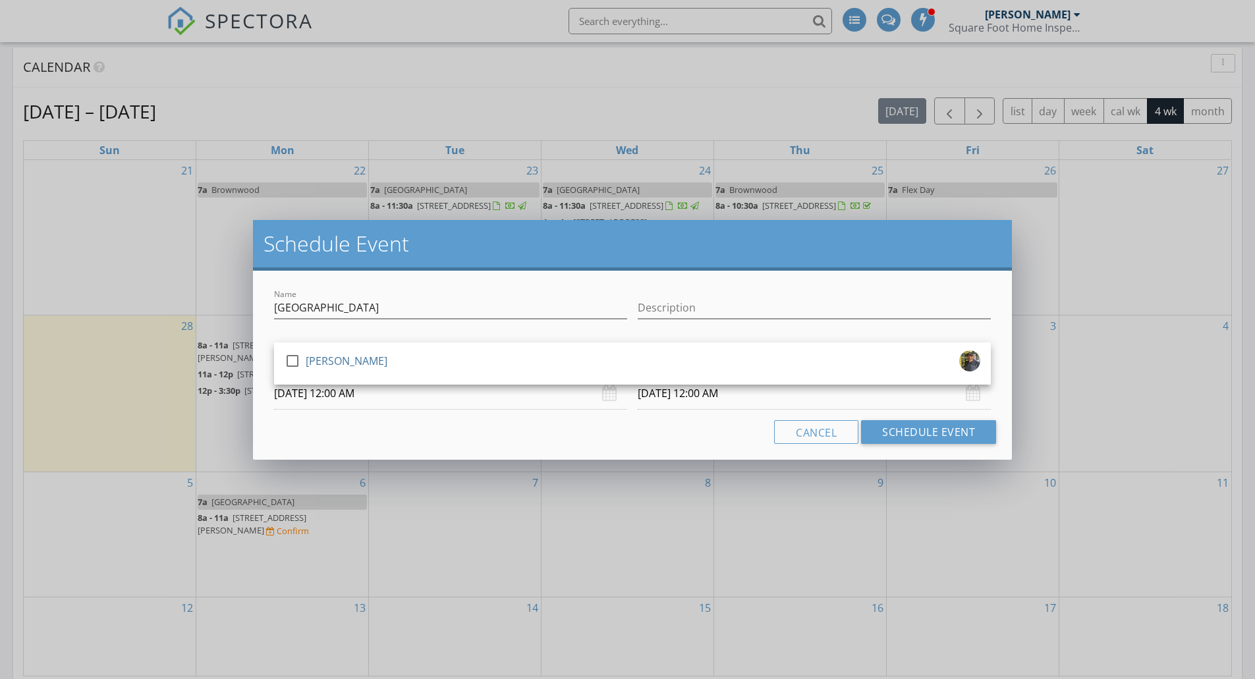
click at [297, 370] on div at bounding box center [295, 373] width 21 height 8
click at [365, 401] on input "10/07/2025 12:00 AM" at bounding box center [450, 394] width 353 height 32
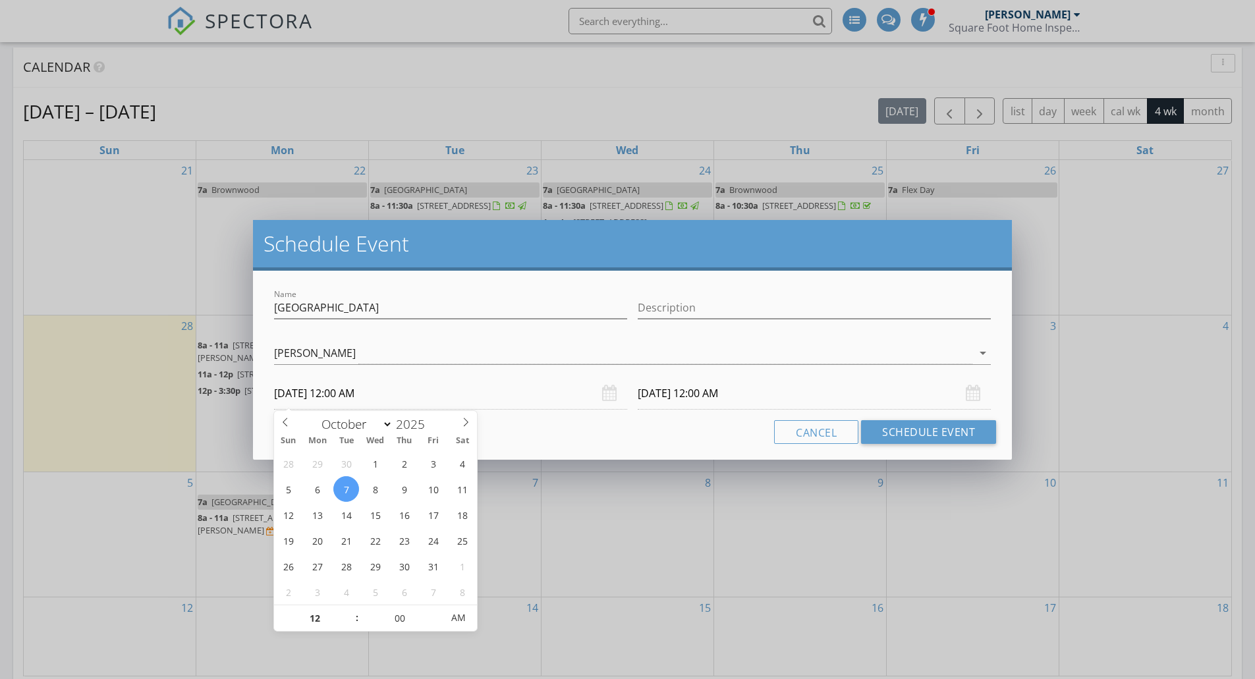
click at [356, 469] on span ":" at bounding box center [357, 618] width 4 height 26
type input "01"
type input "10/07/2025 1:00 AM"
click at [352, 469] on span at bounding box center [350, 611] width 9 height 13
type input "02"
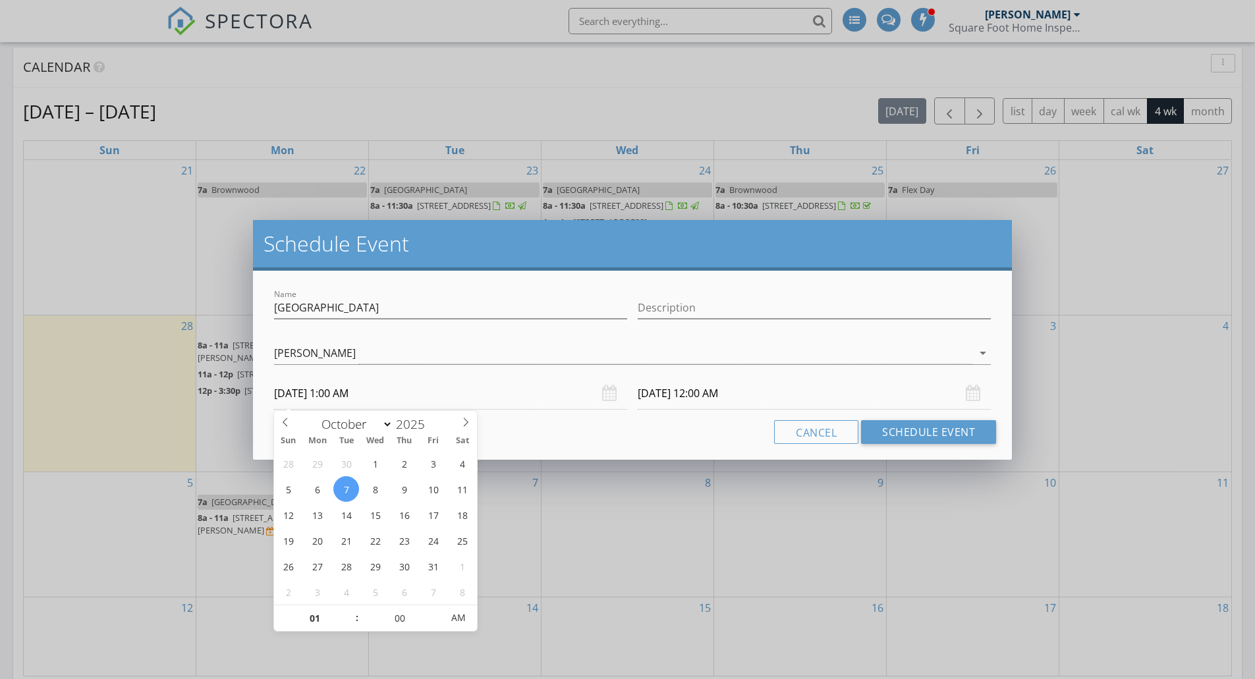
type input "10/07/2025 2:00 AM"
click at [352, 469] on span at bounding box center [350, 611] width 9 height 13
type input "03"
type input "10/07/2025 3:00 AM"
click at [352, 469] on span at bounding box center [350, 611] width 9 height 13
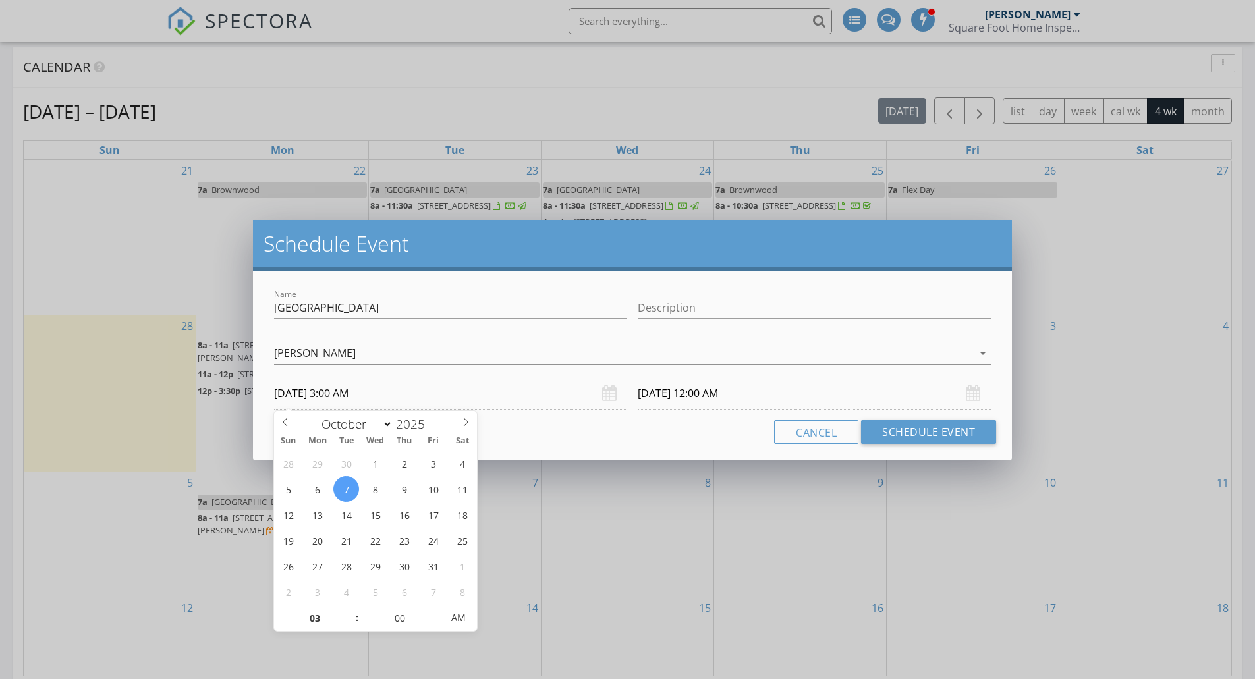
type input "04"
type input "10/07/2025 4:00 AM"
click at [352, 469] on span at bounding box center [350, 611] width 9 height 13
type input "05"
type input "10/07/2025 5:00 AM"
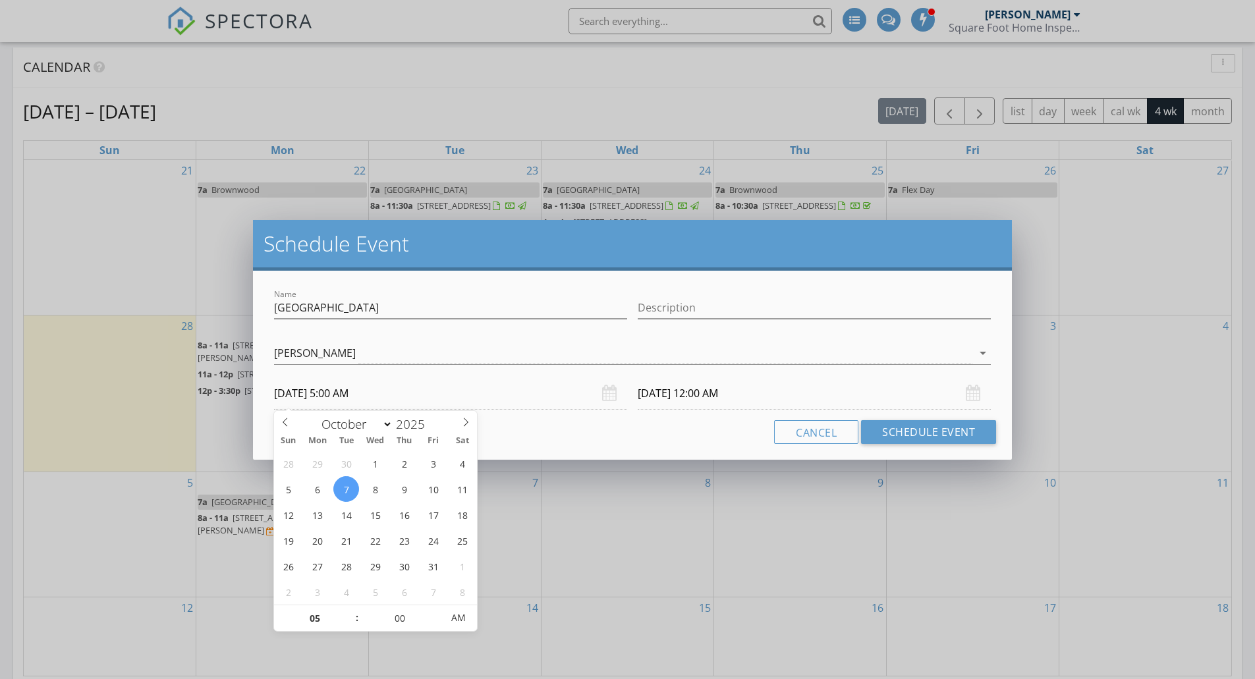
click at [352, 469] on span at bounding box center [350, 611] width 9 height 13
type input "10/08/2025 5:00 AM"
type input "06"
type input "10/07/2025 6:00 AM"
click at [352, 469] on span at bounding box center [350, 611] width 9 height 13
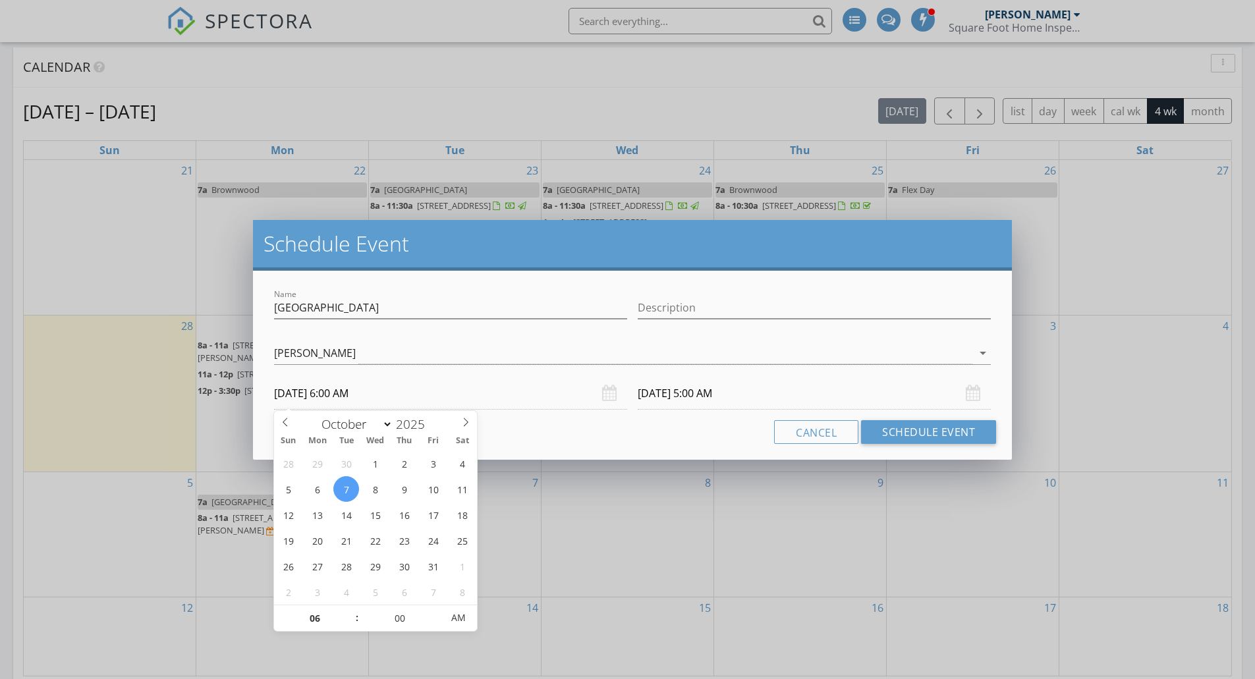
type input "10/08/2025 6:00 AM"
type input "07"
type input "10/07/2025 7:00 AM"
click at [351, 469] on span at bounding box center [350, 611] width 9 height 13
type input "07"
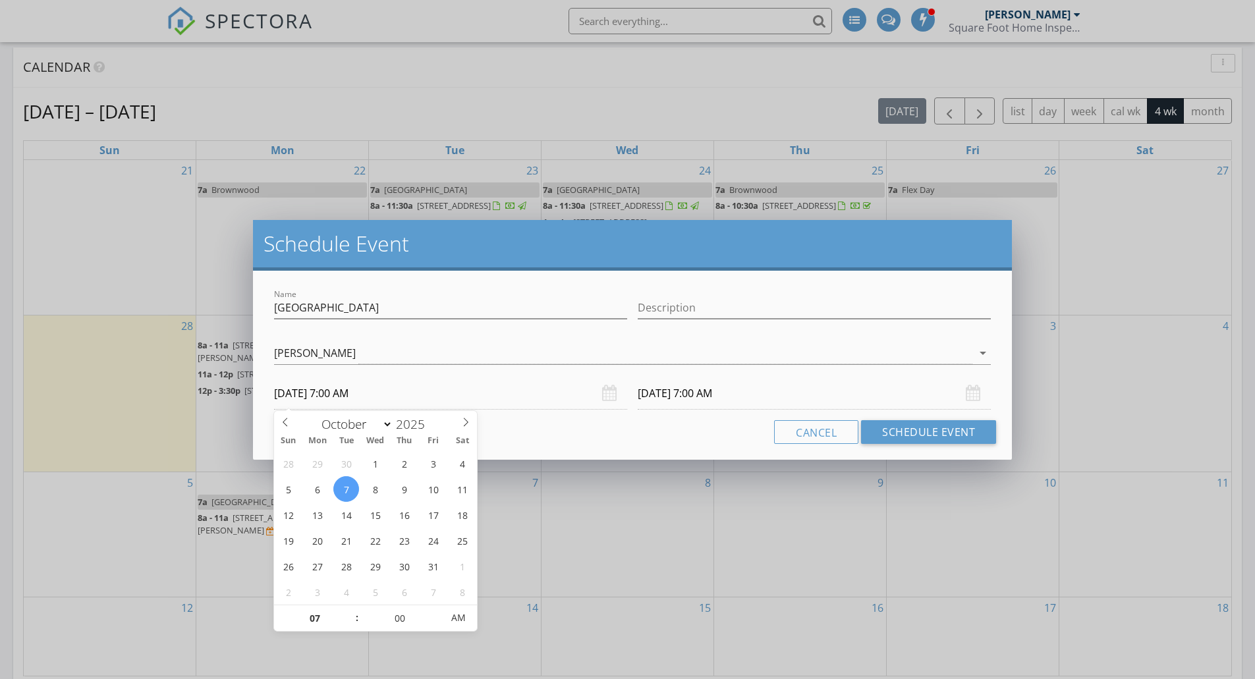
click at [706, 376] on div at bounding box center [632, 374] width 717 height 8
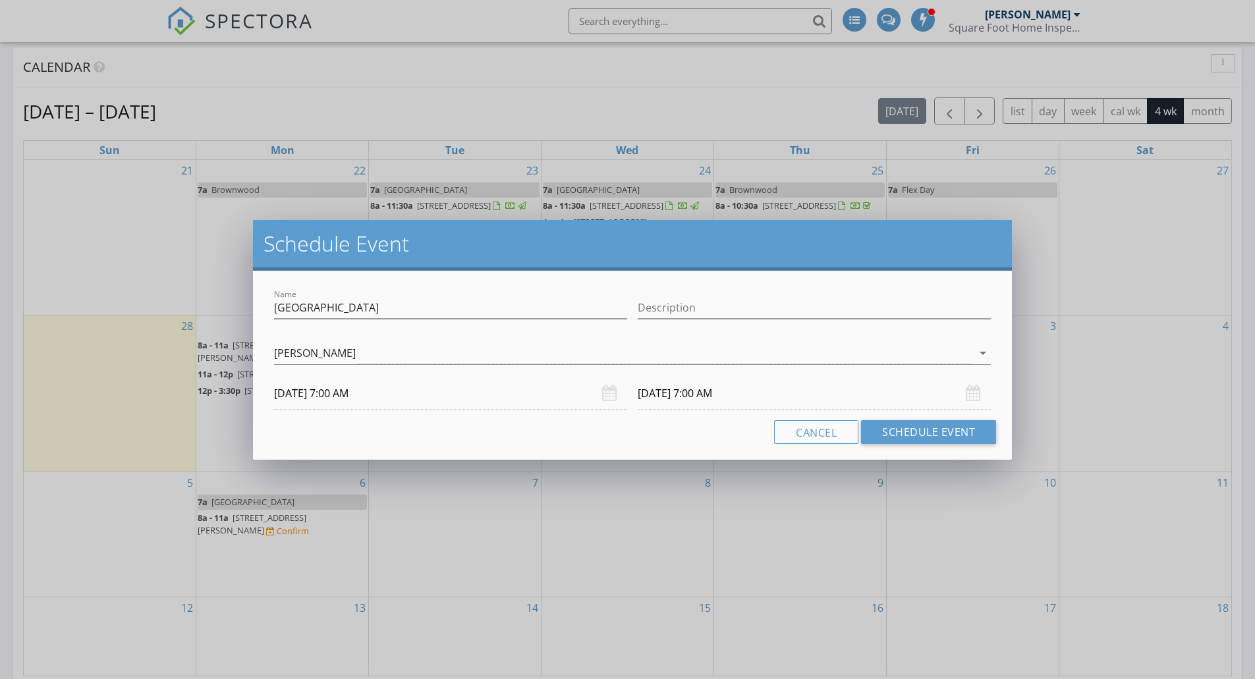
click at [702, 385] on input "10/08/2025 7:00 AM" at bounding box center [814, 394] width 353 height 32
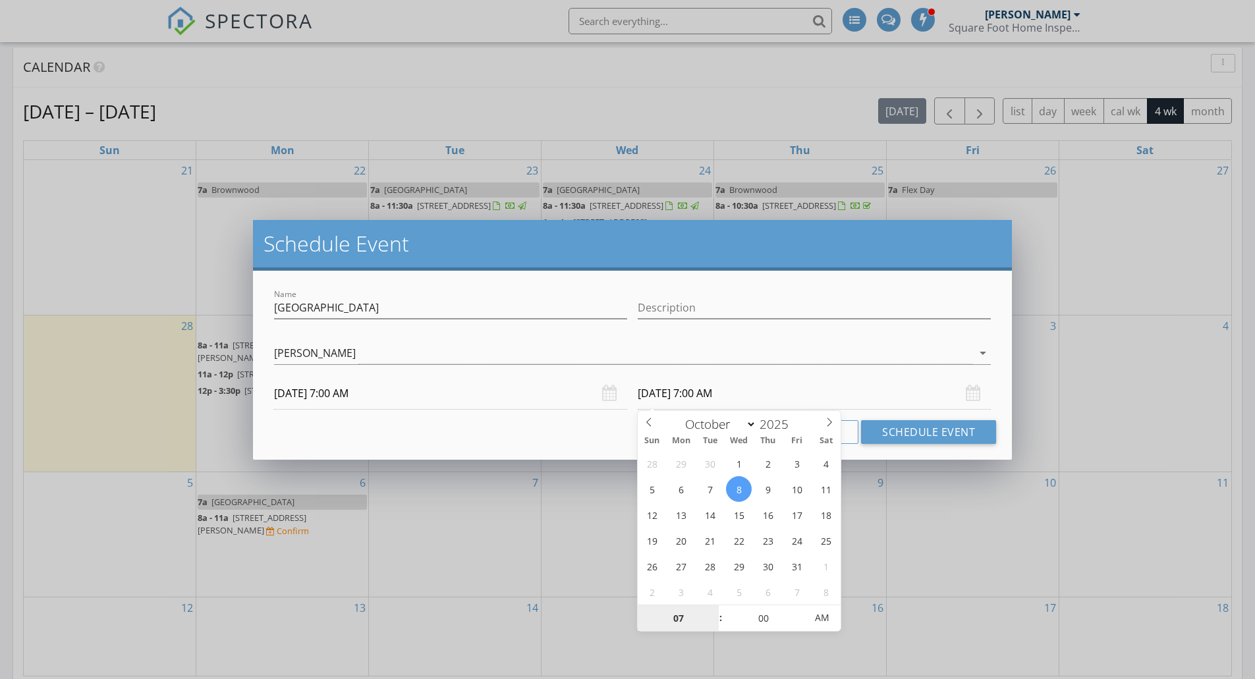
type input "10/07/2025 7:00 AM"
click at [902, 428] on button "Schedule Event" at bounding box center [928, 432] width 135 height 24
